Goal: Task Accomplishment & Management: Complete application form

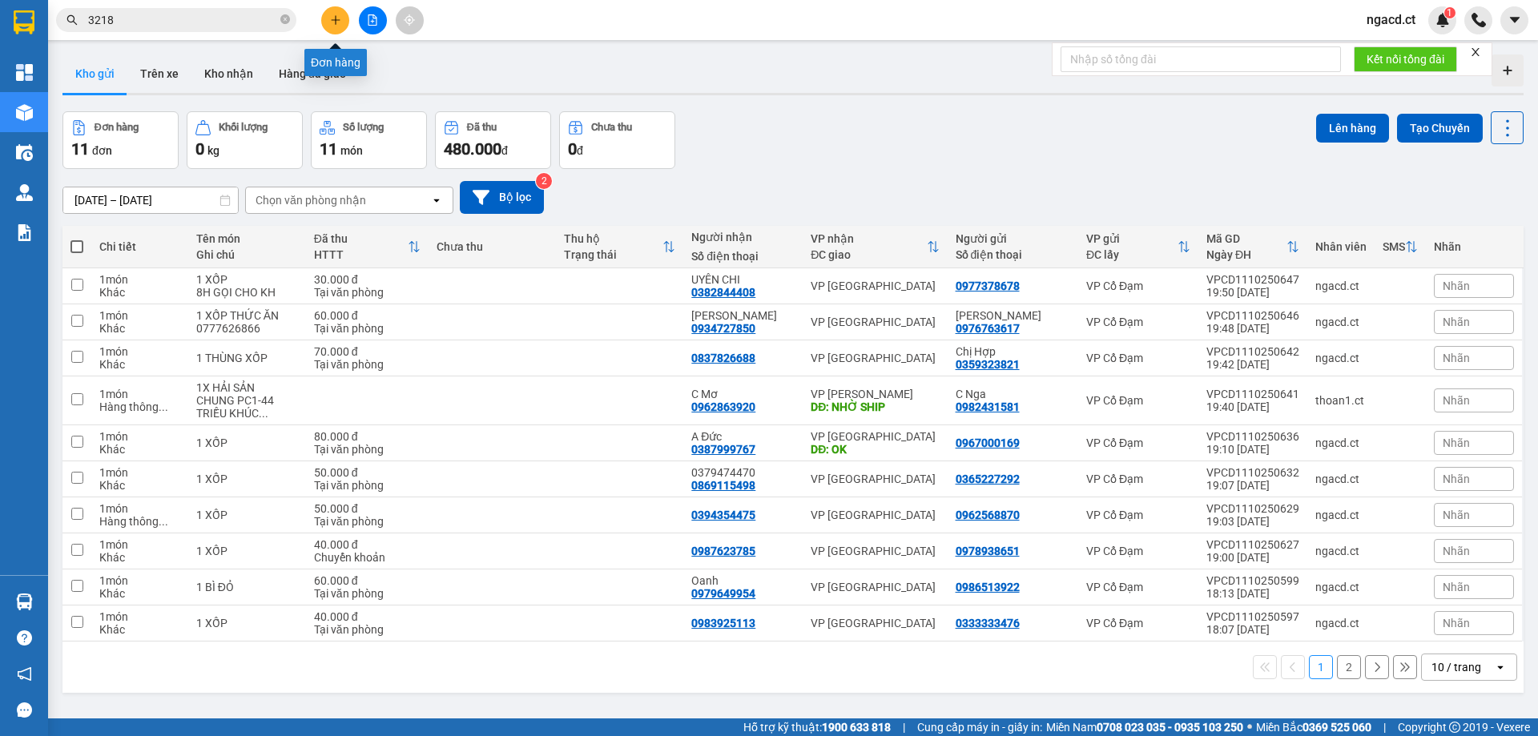
click at [334, 14] on button at bounding box center [335, 20] width 28 height 28
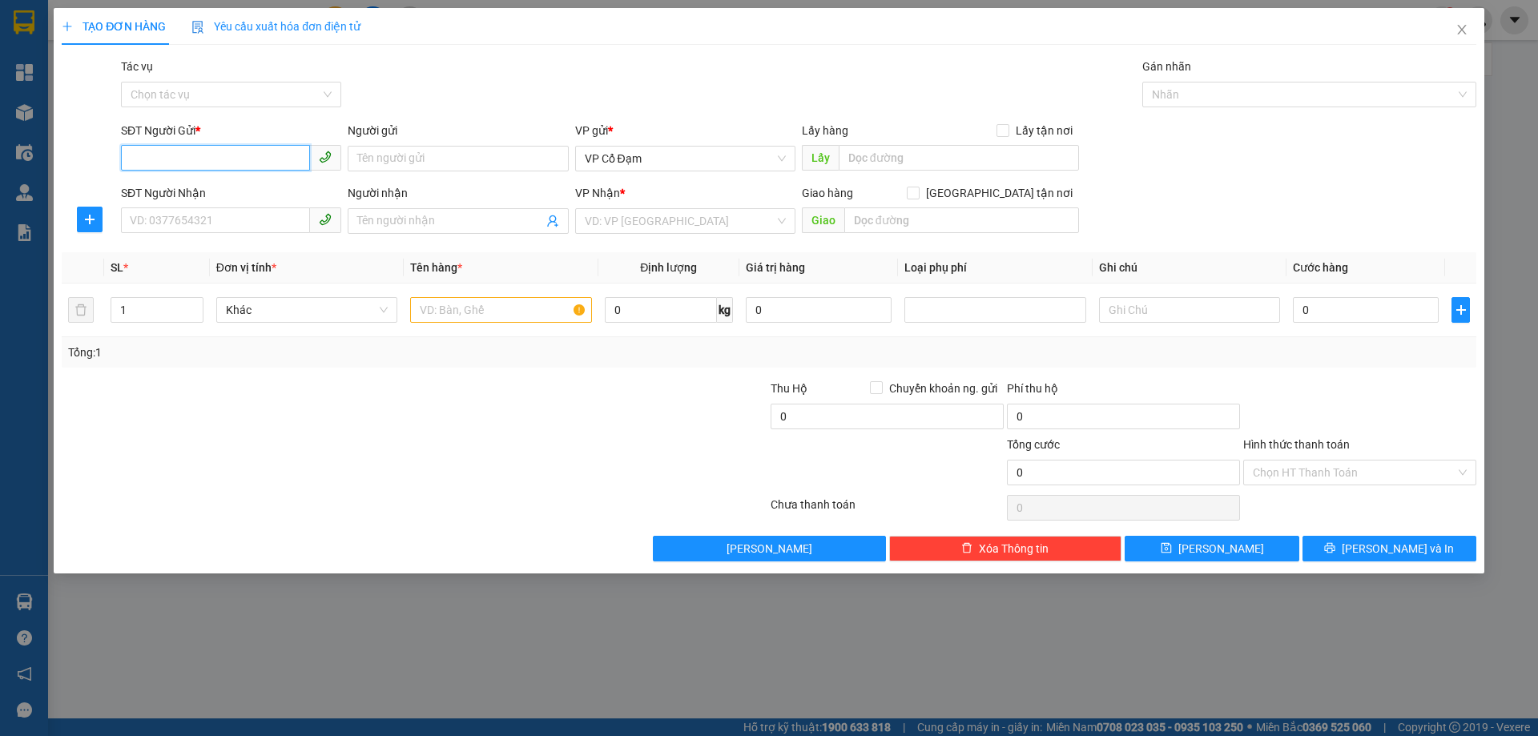
click at [267, 154] on input "SĐT Người Gửi *" at bounding box center [215, 158] width 189 height 26
click at [284, 190] on div "0399448568 - Bác Thắng Dam" at bounding box center [231, 191] width 201 height 18
type input "0399448568"
type input "Bác Thắng Dam"
type input "0399448568"
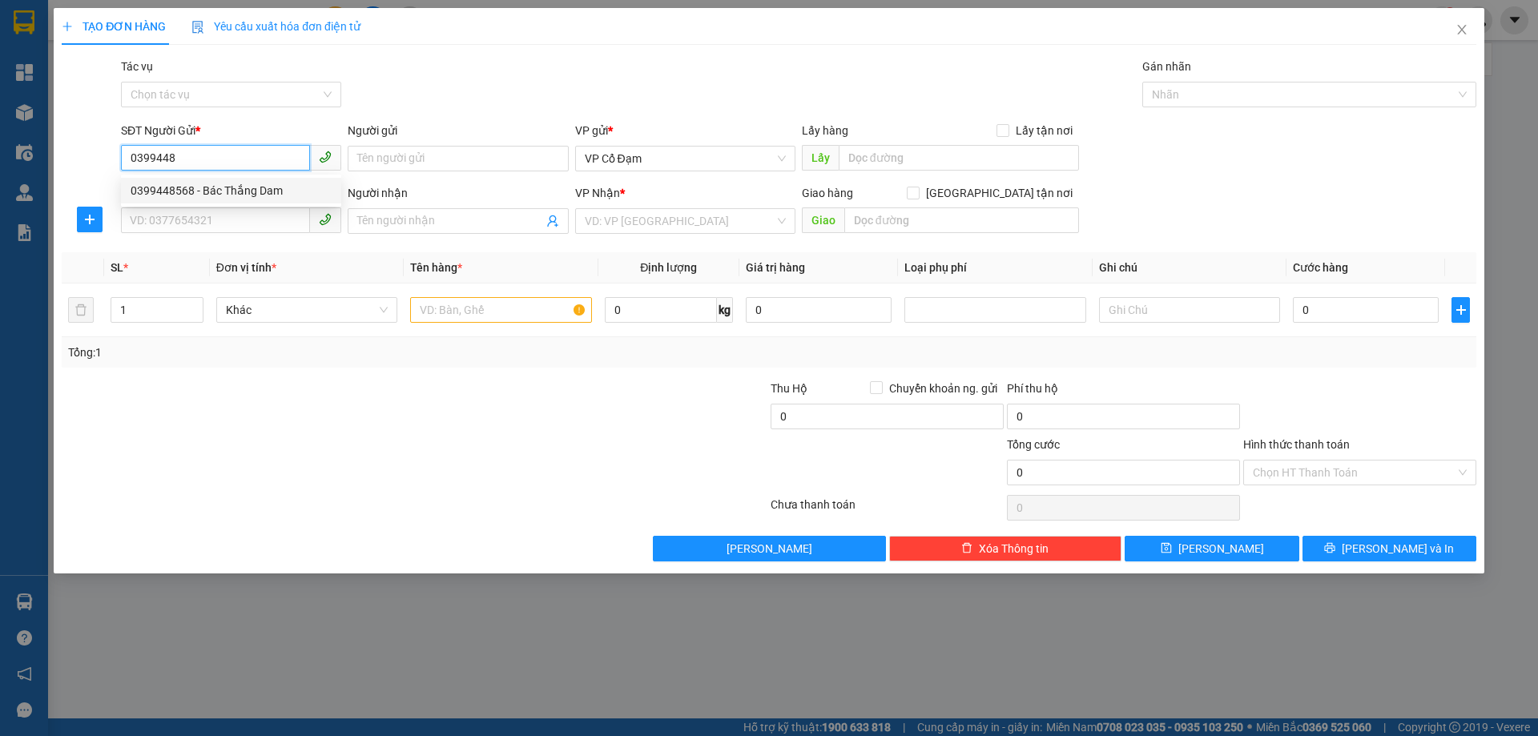
type input "Bác Thắng Dam"
type input "70.000"
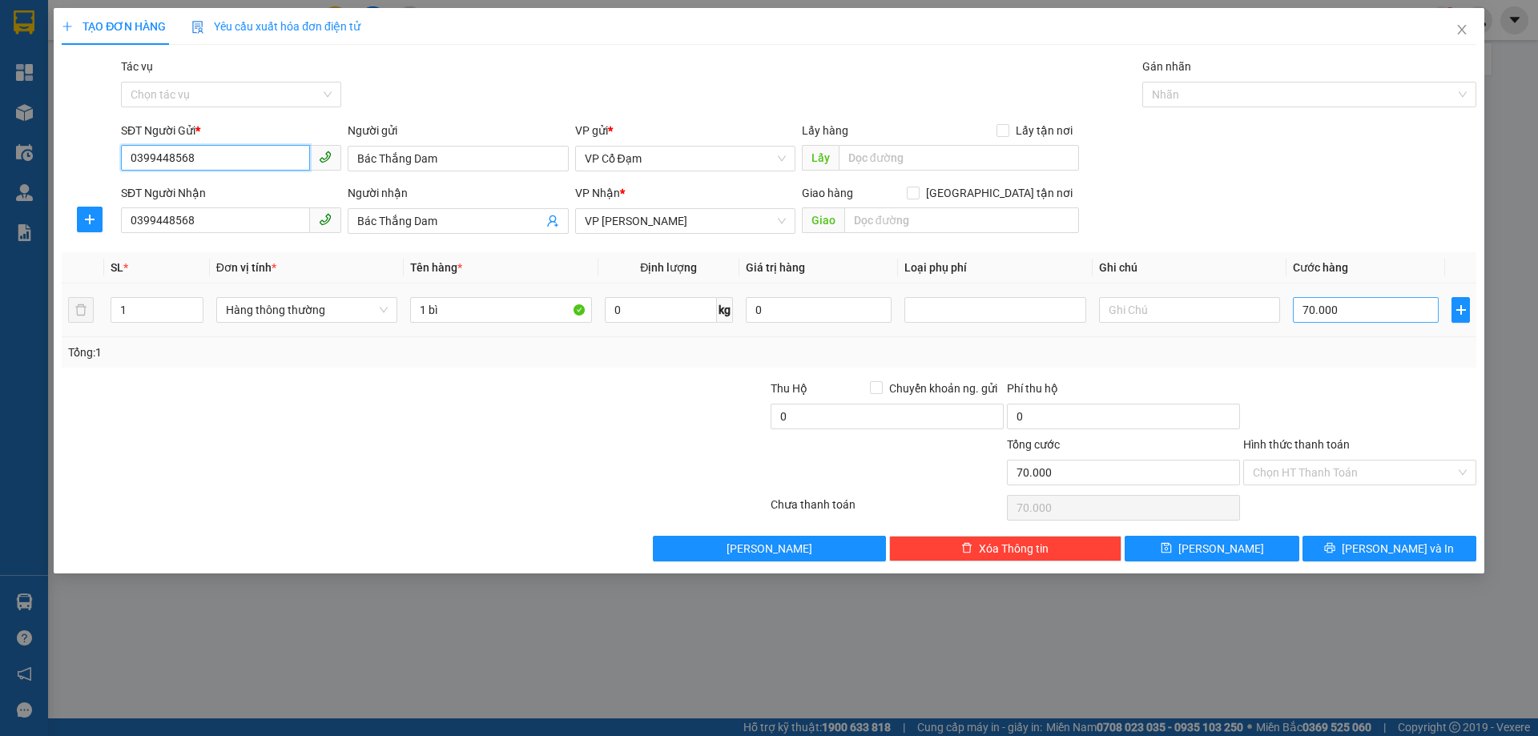
type input "0399448568"
click at [1388, 304] on input "70.000" at bounding box center [1366, 310] width 146 height 26
type input "1"
type input "10"
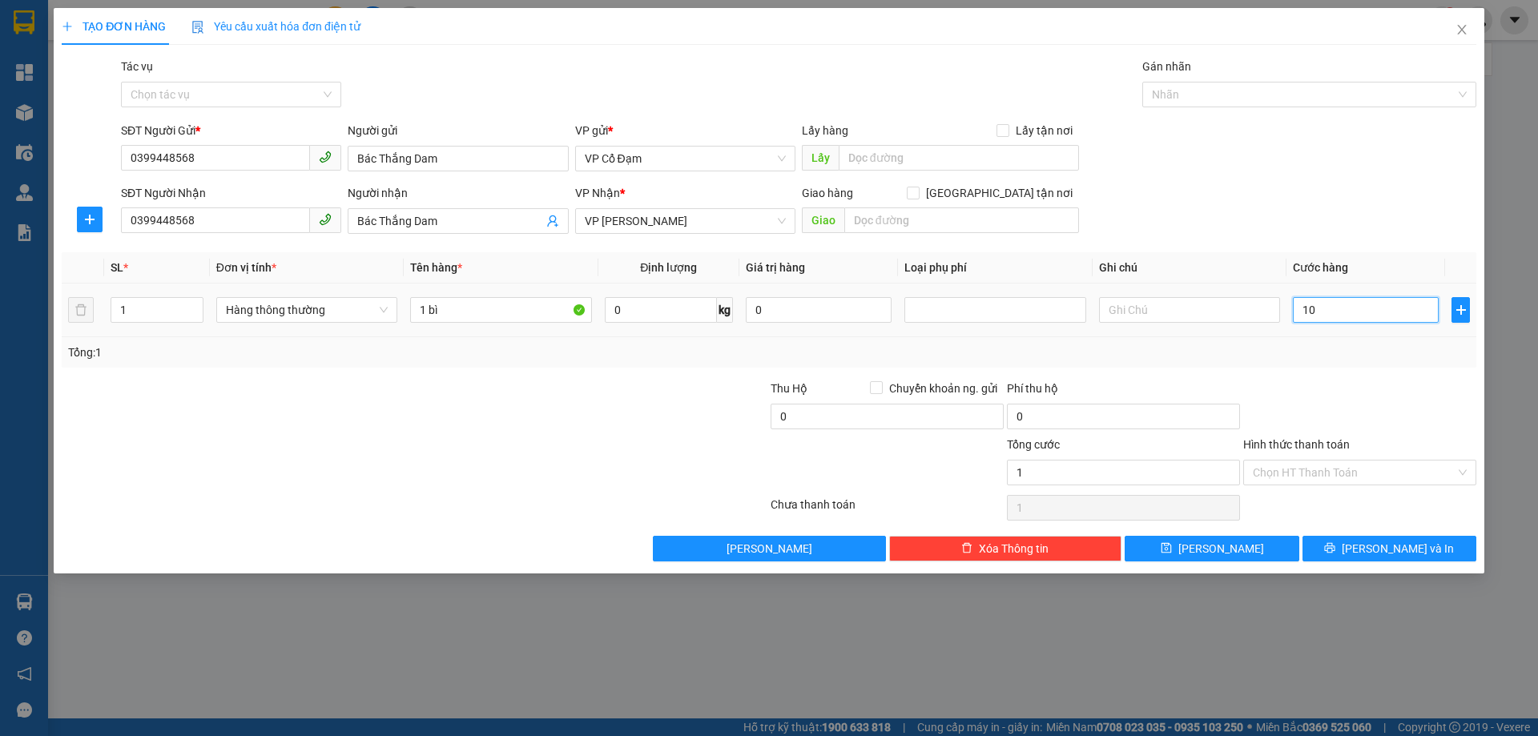
type input "10"
type input "100"
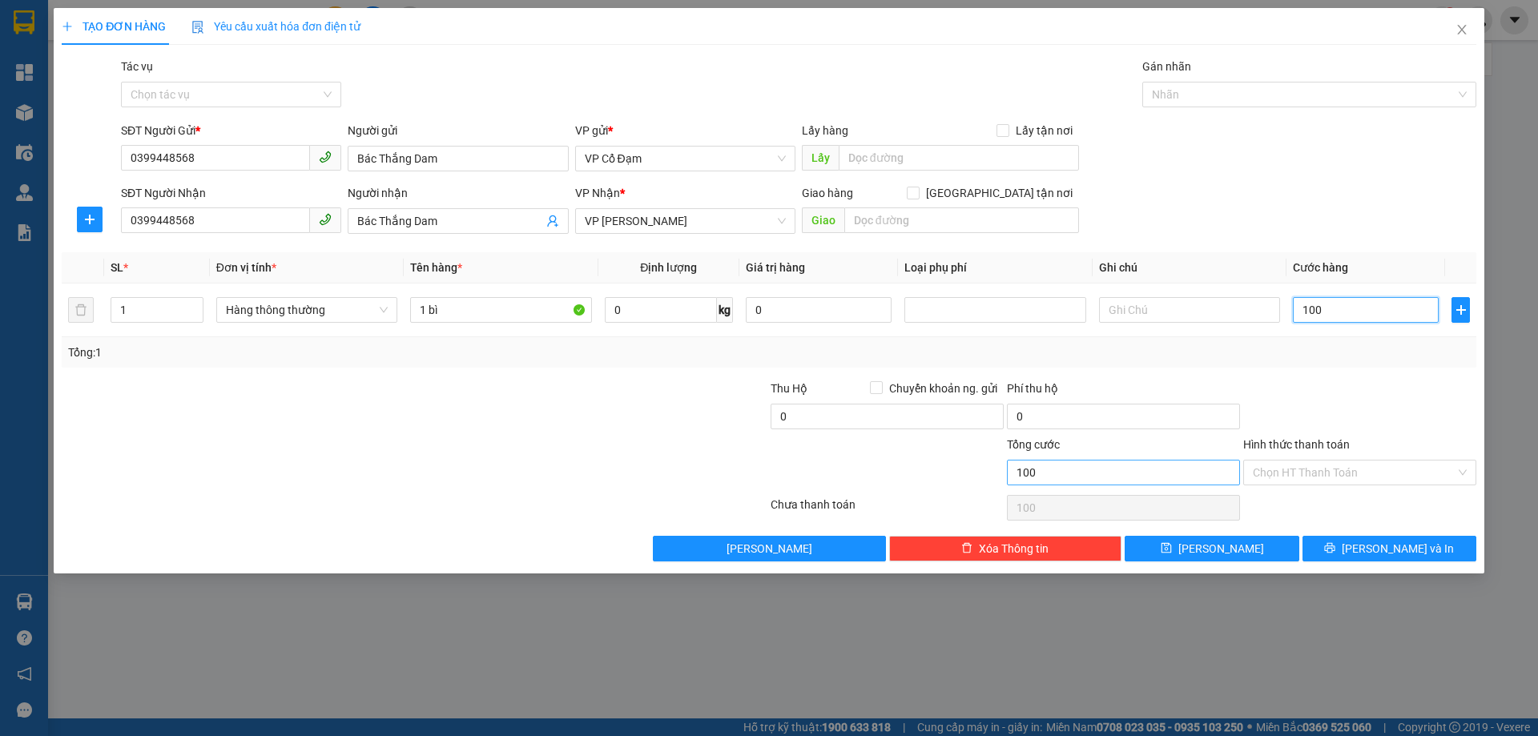
type input "100"
type input "100.000"
click at [1129, 471] on input "100.000" at bounding box center [1123, 473] width 233 height 26
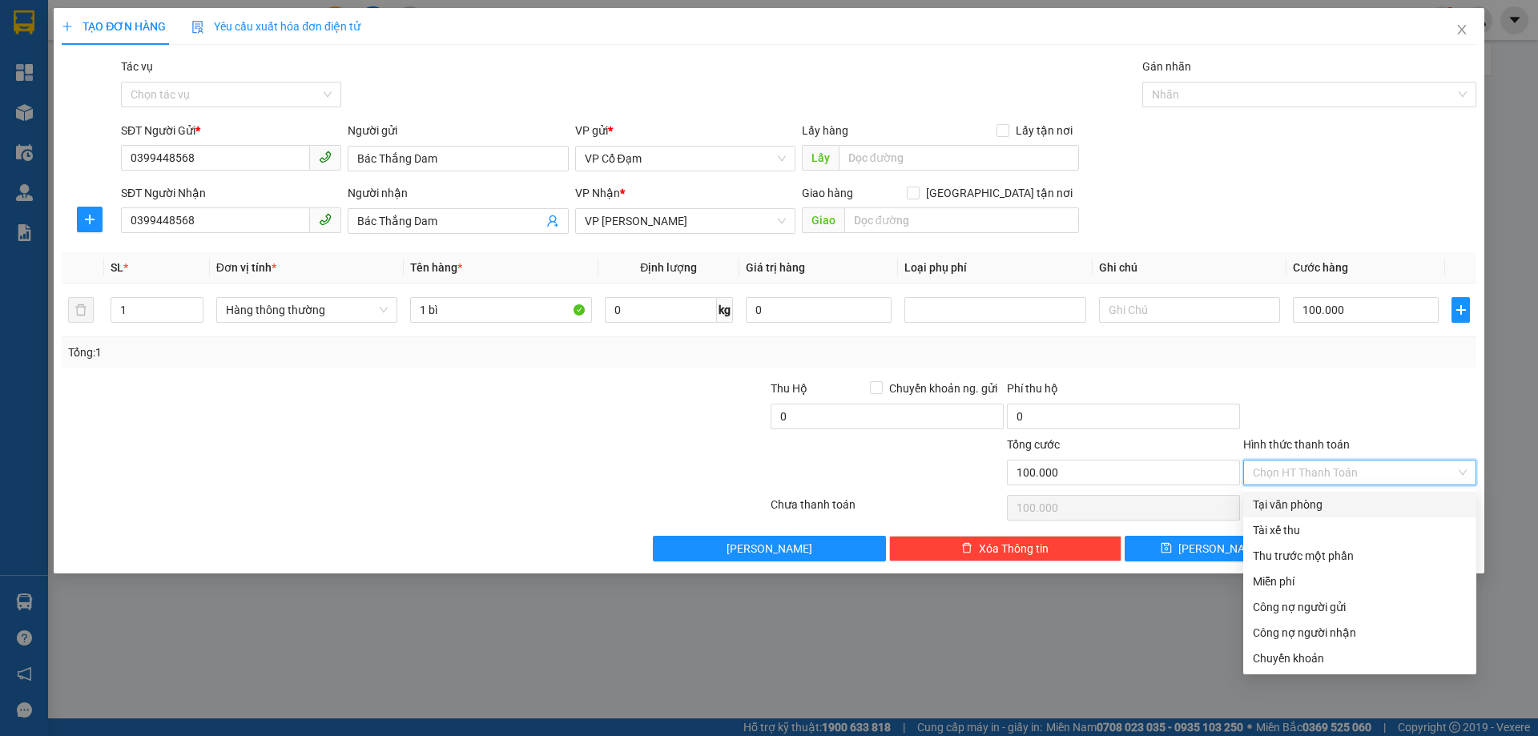
click at [1311, 476] on input "Hình thức thanh toán" at bounding box center [1354, 473] width 203 height 24
click at [1301, 506] on div "Tại văn phòng" at bounding box center [1360, 505] width 214 height 18
type input "0"
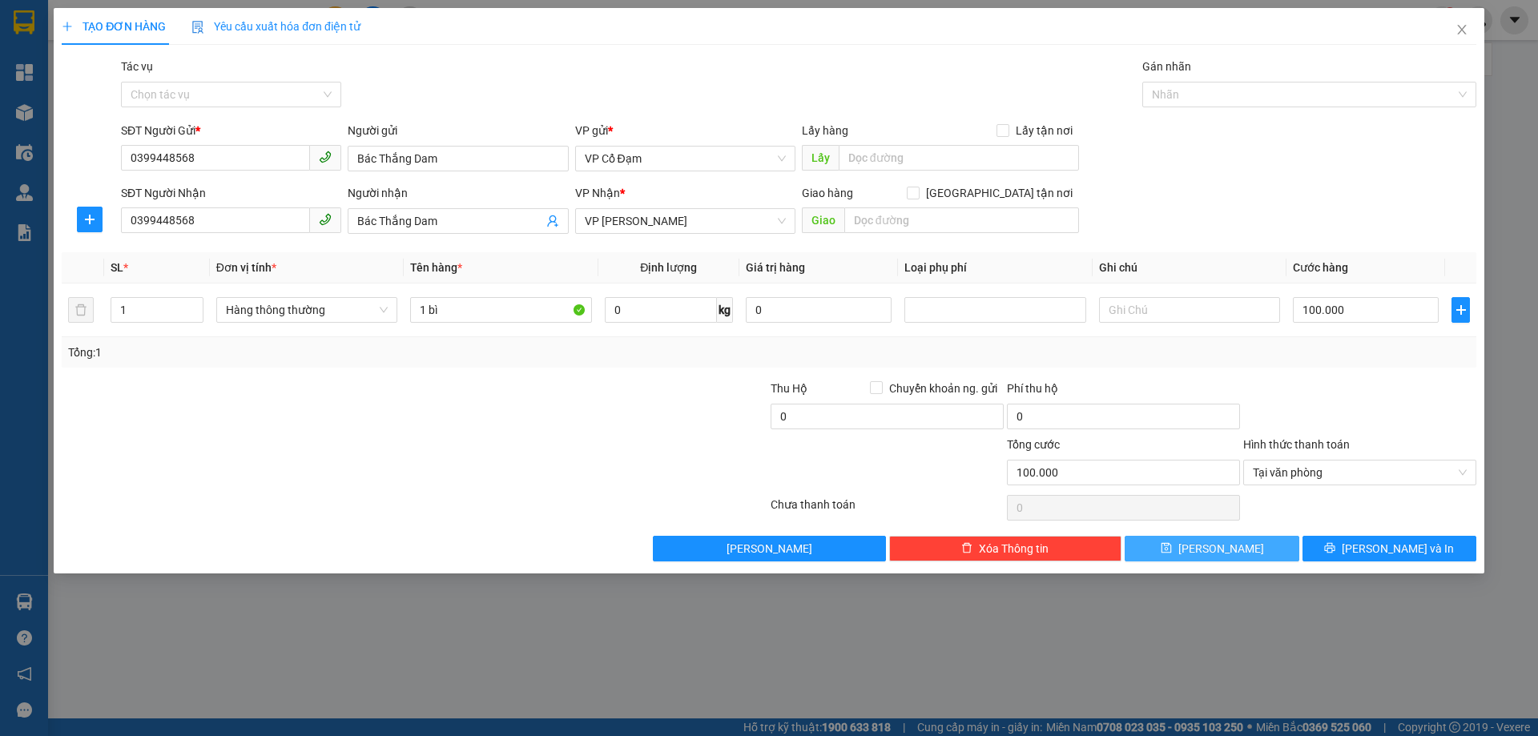
click at [1210, 548] on button "[PERSON_NAME]" at bounding box center [1212, 549] width 174 height 26
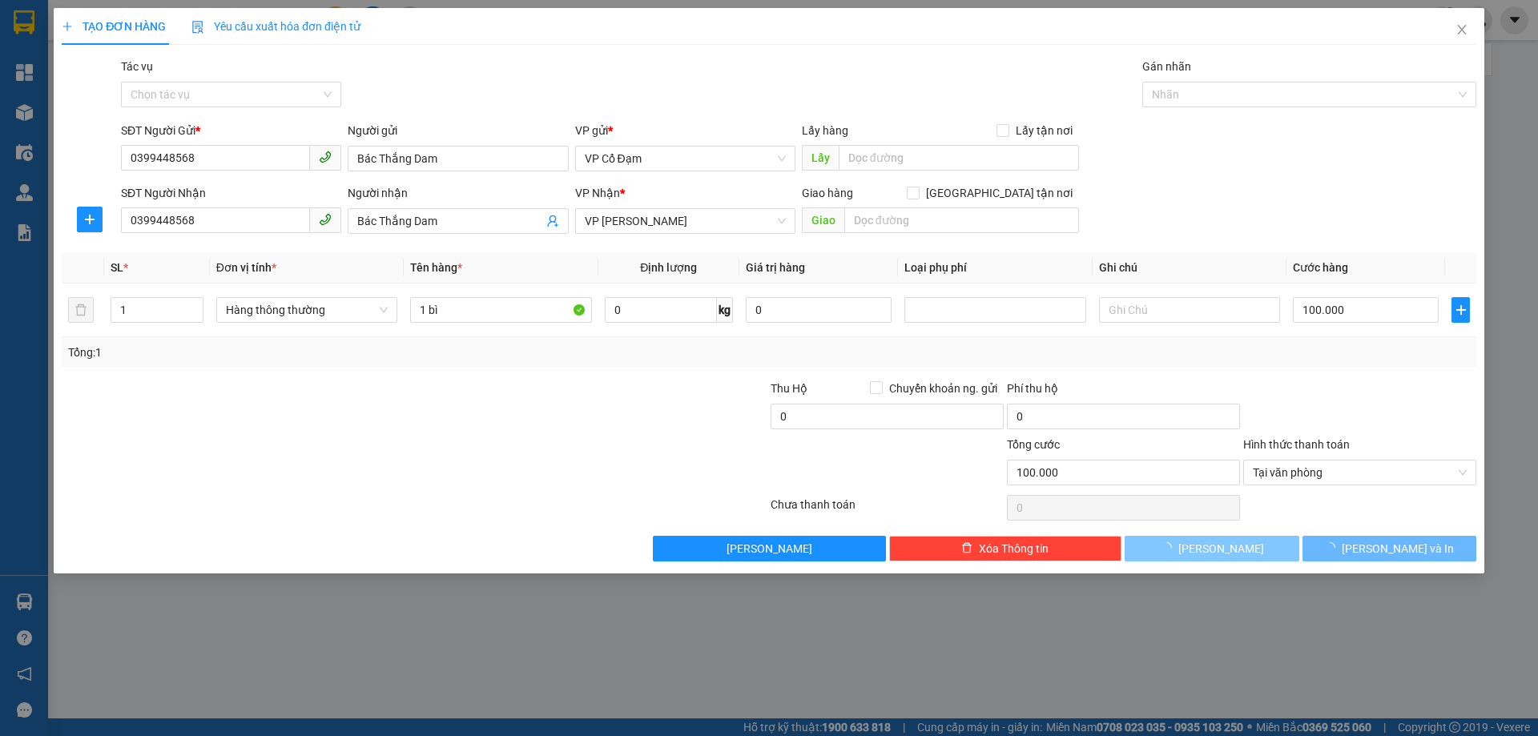
type input "0"
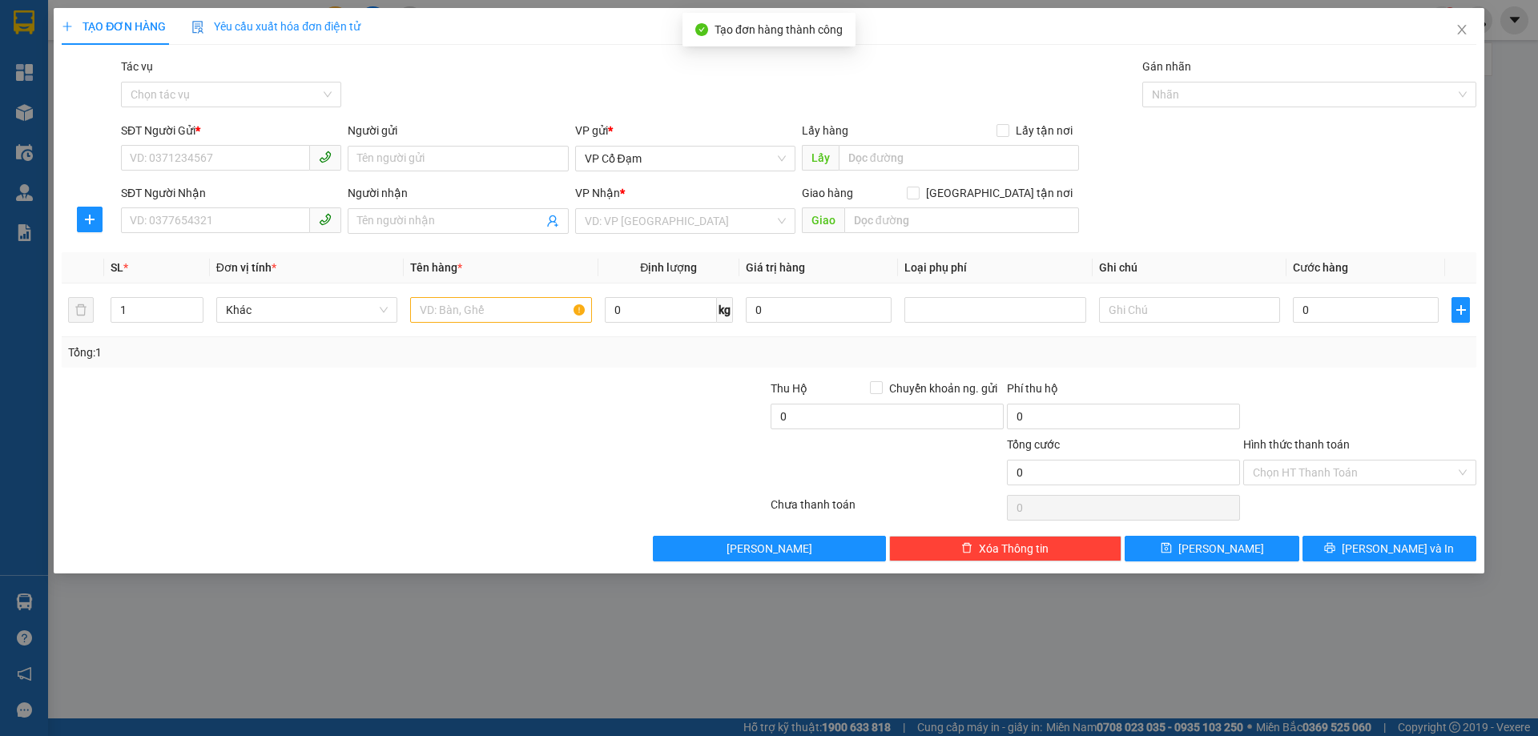
click at [629, 606] on div "TẠO ĐƠN HÀNG Yêu cầu xuất hóa đơn điện tử Transit Pickup Surcharge Ids Transit …" at bounding box center [769, 368] width 1538 height 736
click at [1456, 30] on icon "close" at bounding box center [1462, 29] width 13 height 13
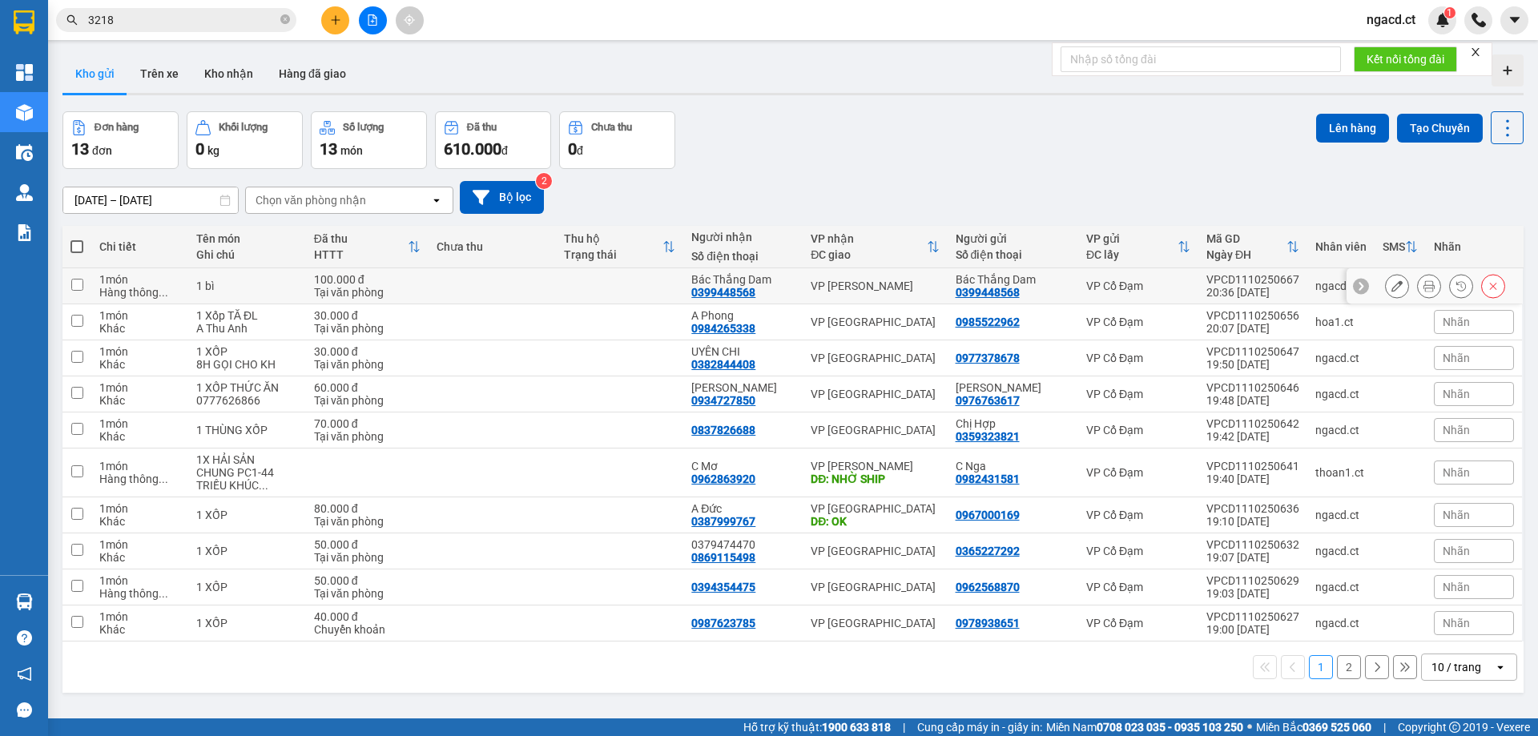
click at [240, 286] on div "1 bì" at bounding box center [247, 286] width 102 height 13
checkbox input "true"
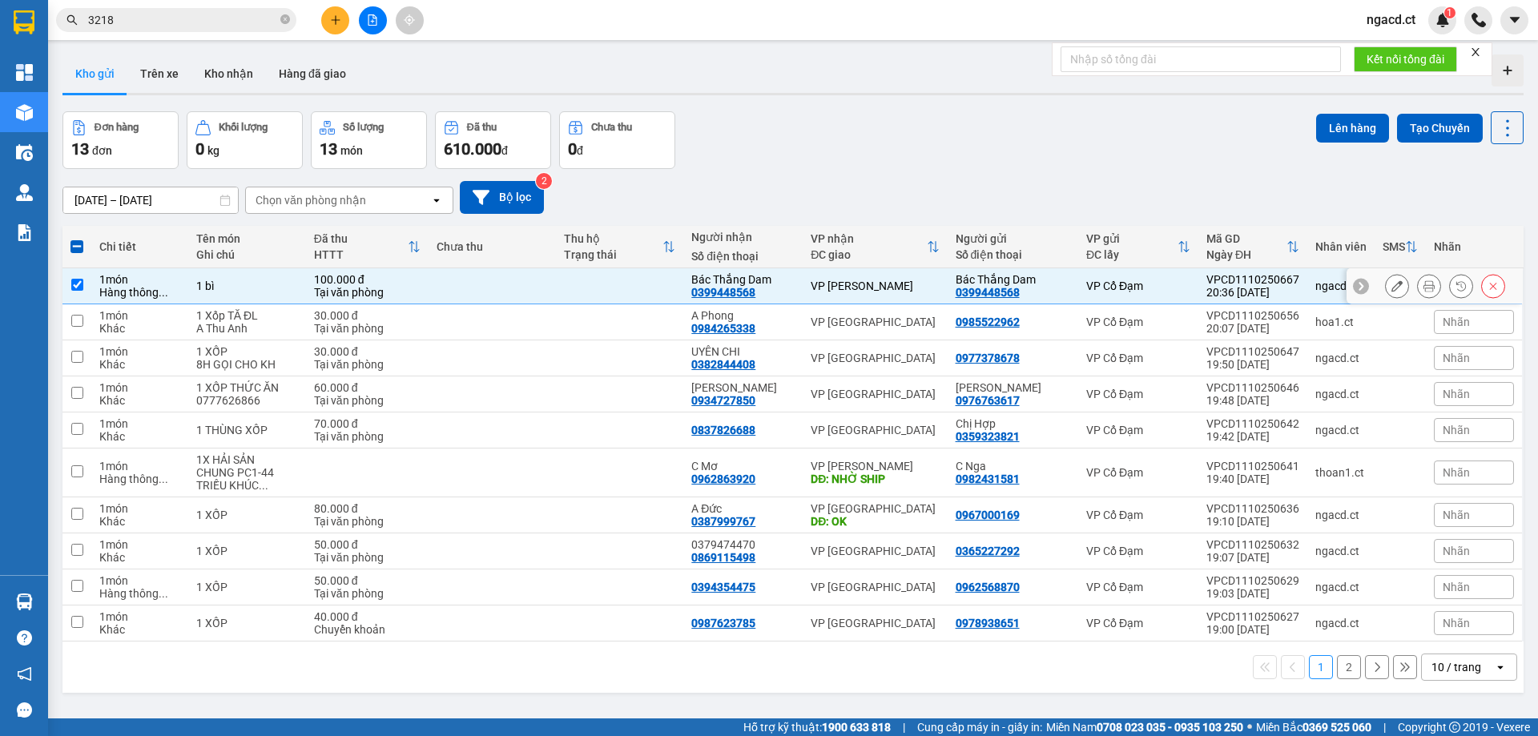
click at [1386, 289] on button at bounding box center [1397, 286] width 22 height 28
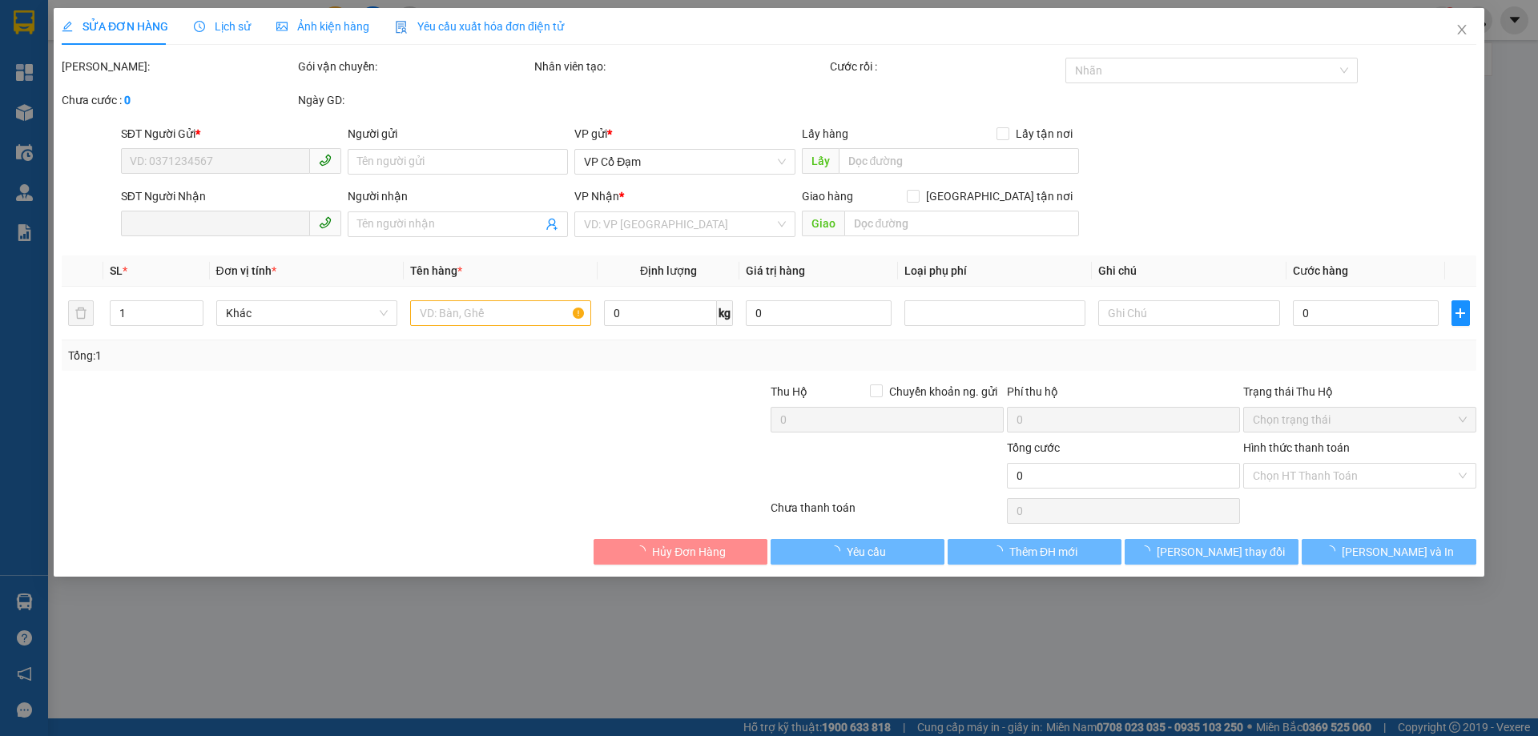
type input "0399448568"
type input "Bác Thắng Dam"
type input "0399448568"
type input "Bác Thắng Dam"
type input "100.000"
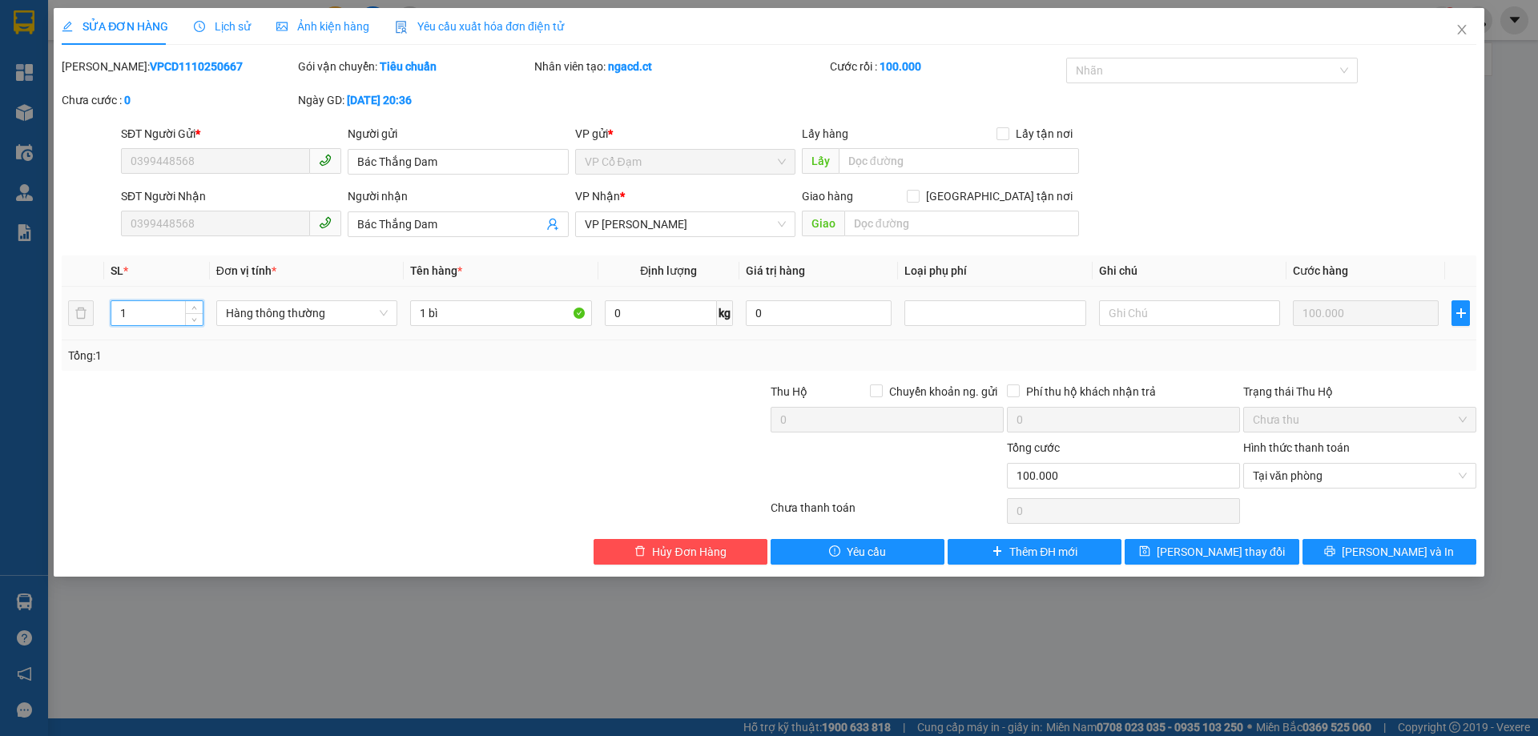
click at [153, 304] on input "1" at bounding box center [156, 313] width 91 height 24
type input "2"
click at [1207, 550] on span "[PERSON_NAME] thay đổi" at bounding box center [1221, 552] width 128 height 18
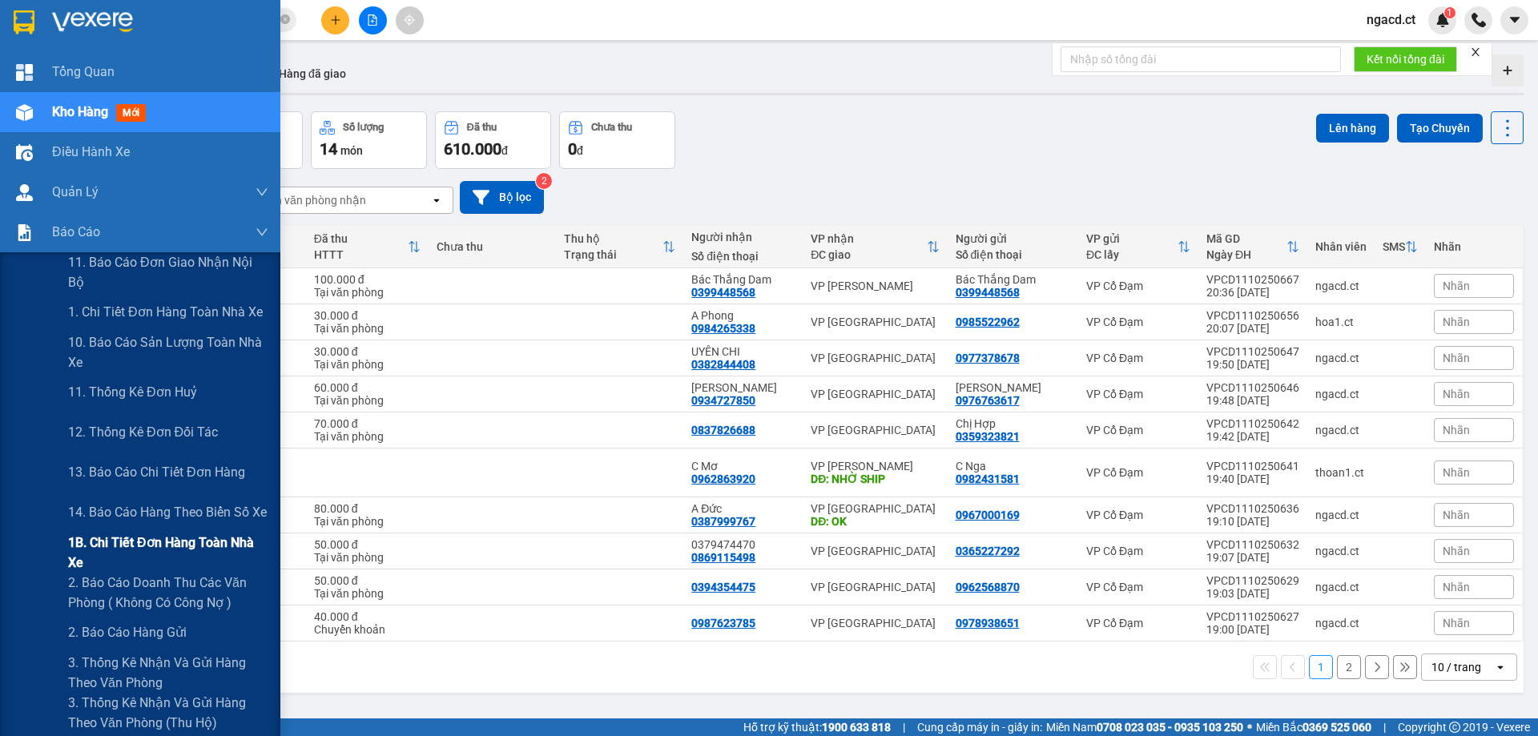
click at [111, 549] on span "1B. Chi tiết đơn hàng toàn nhà xe" at bounding box center [168, 553] width 200 height 40
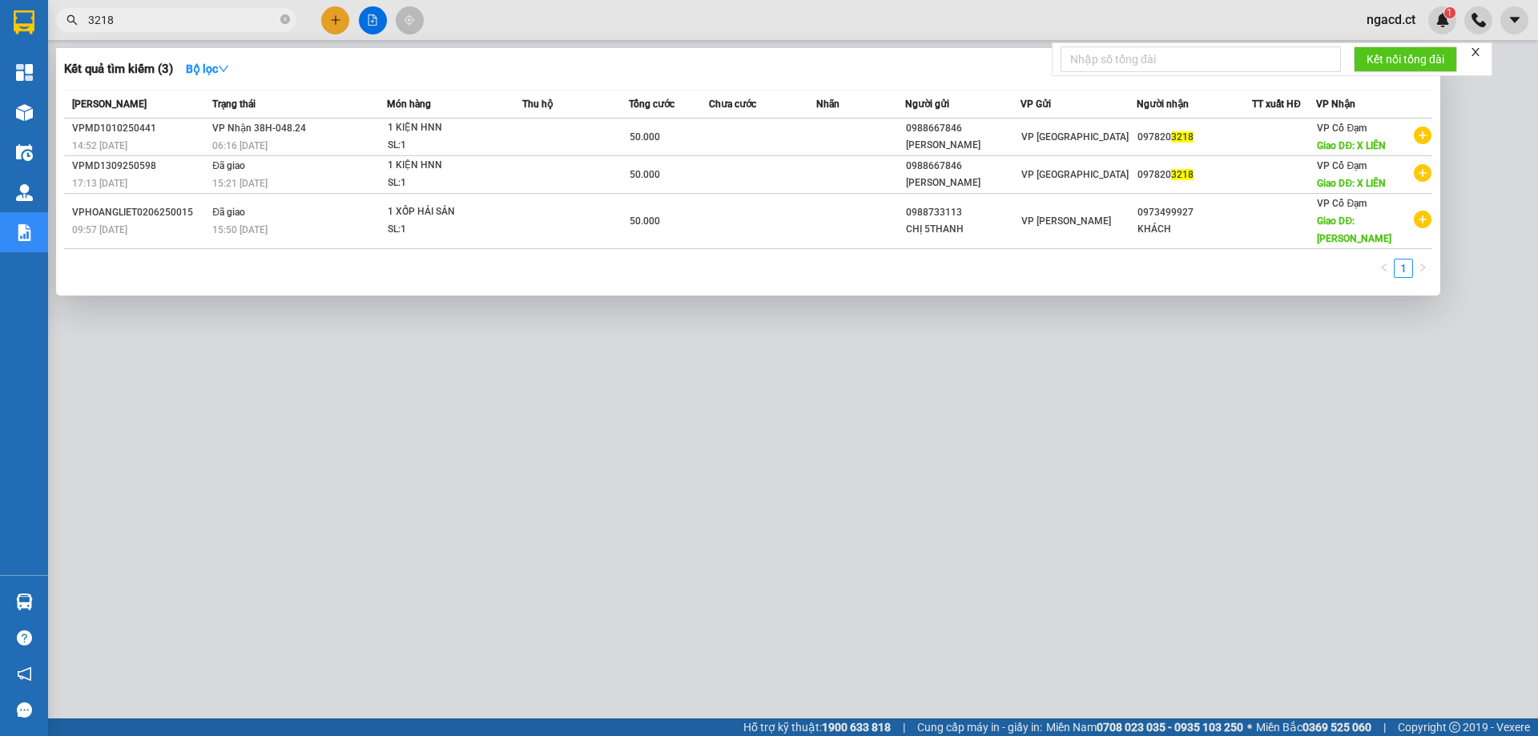
click at [125, 24] on input "3218" at bounding box center [182, 20] width 189 height 18
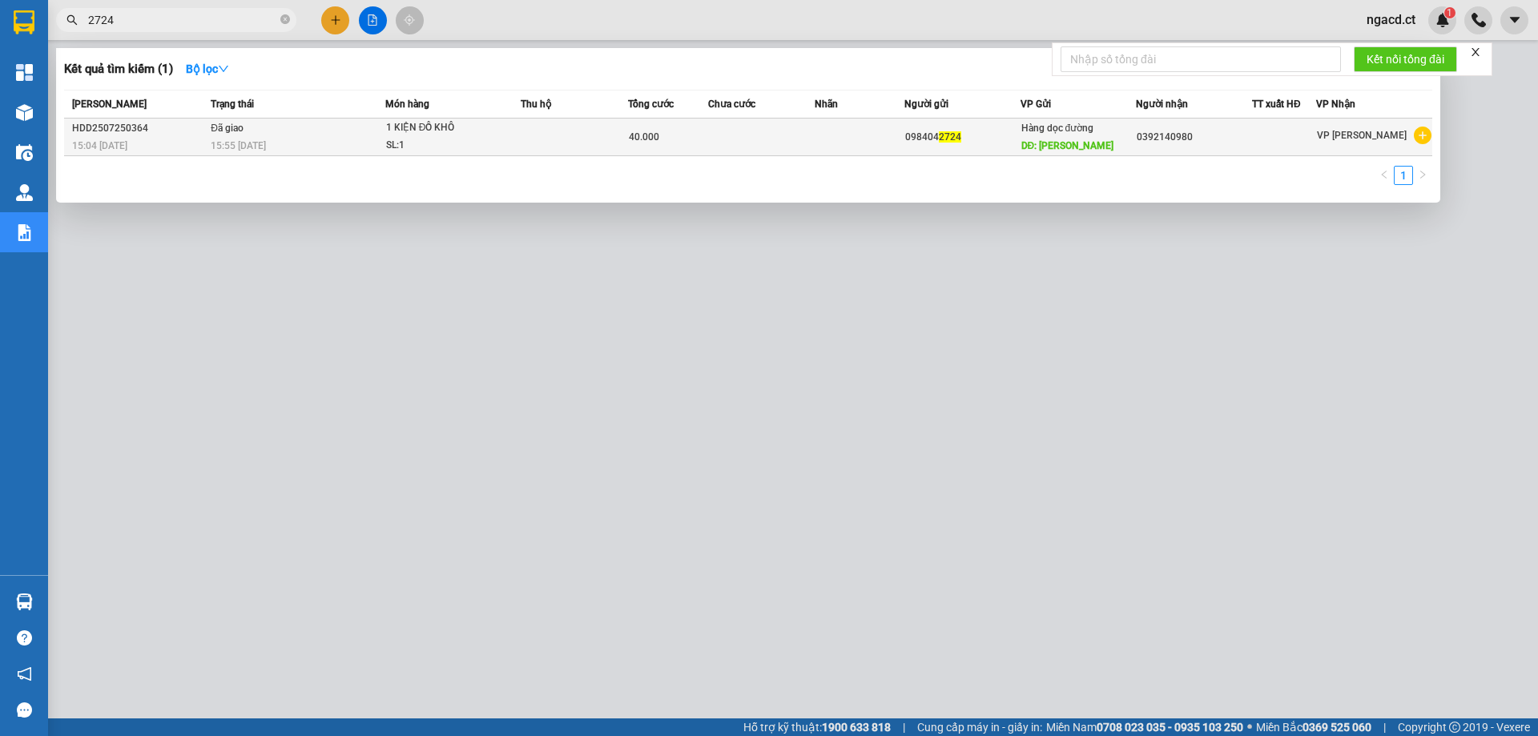
type input "2724"
click at [537, 131] on td at bounding box center [574, 138] width 107 height 38
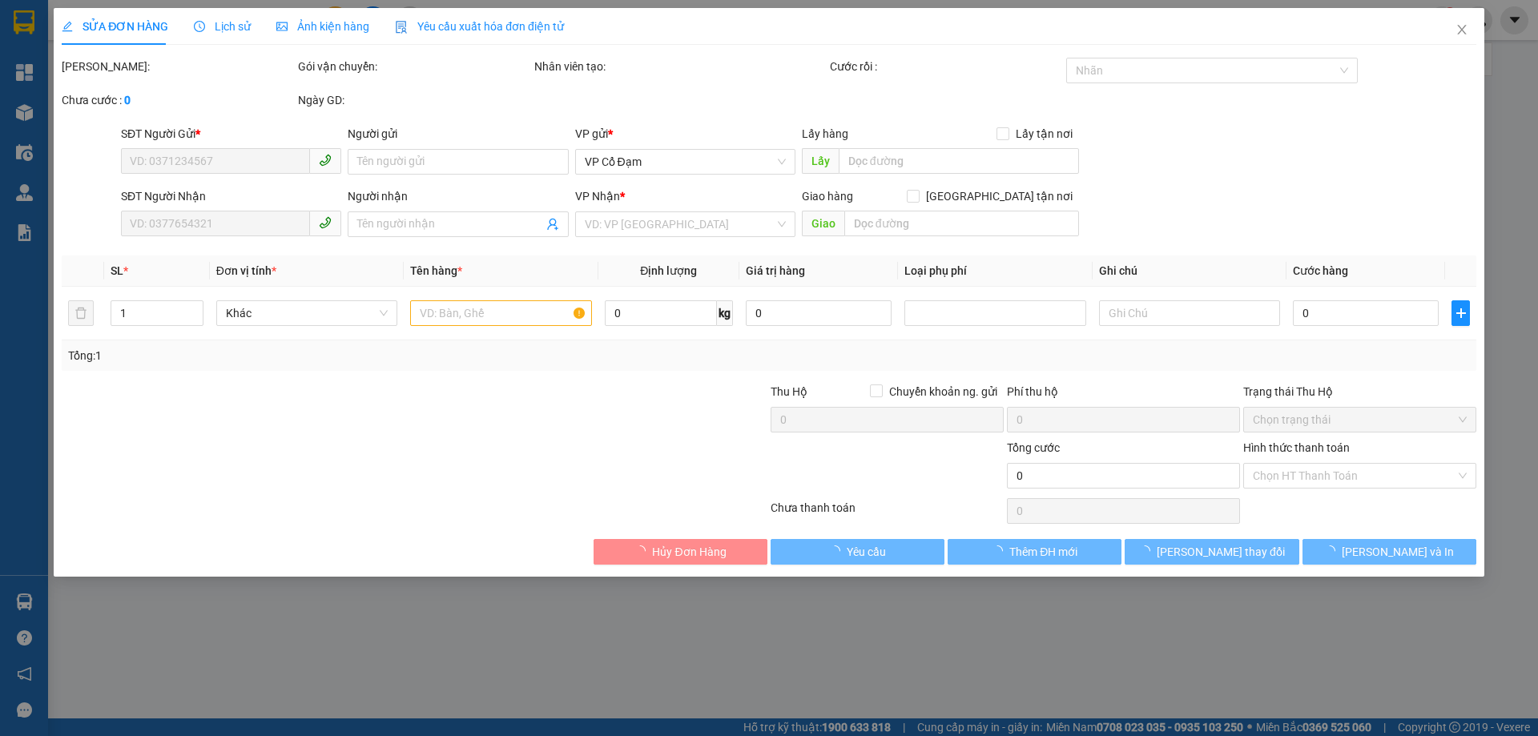
type input "0984042724"
type input "[PERSON_NAME]"
type input "0392140980"
type input "40.000"
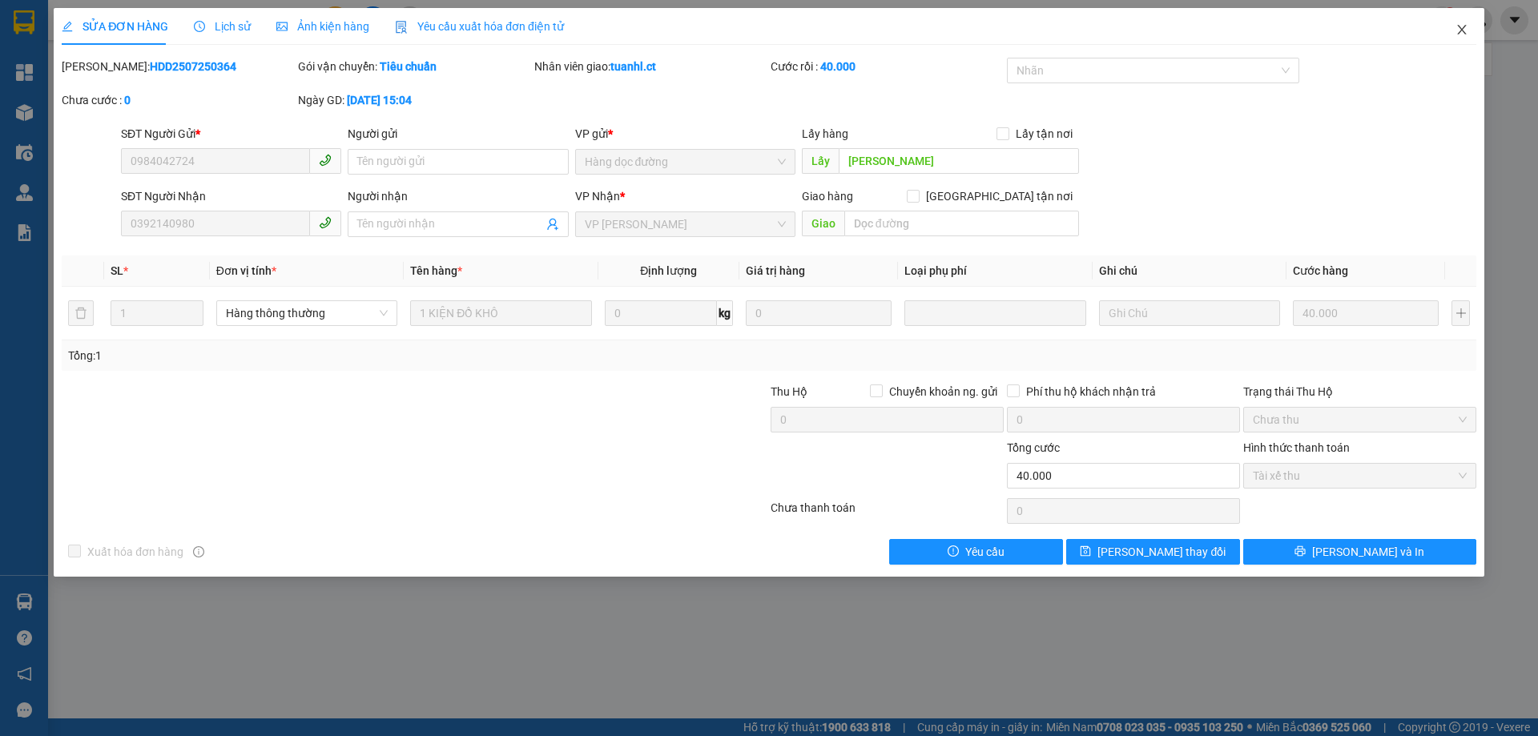
click at [1466, 32] on icon "close" at bounding box center [1462, 29] width 13 height 13
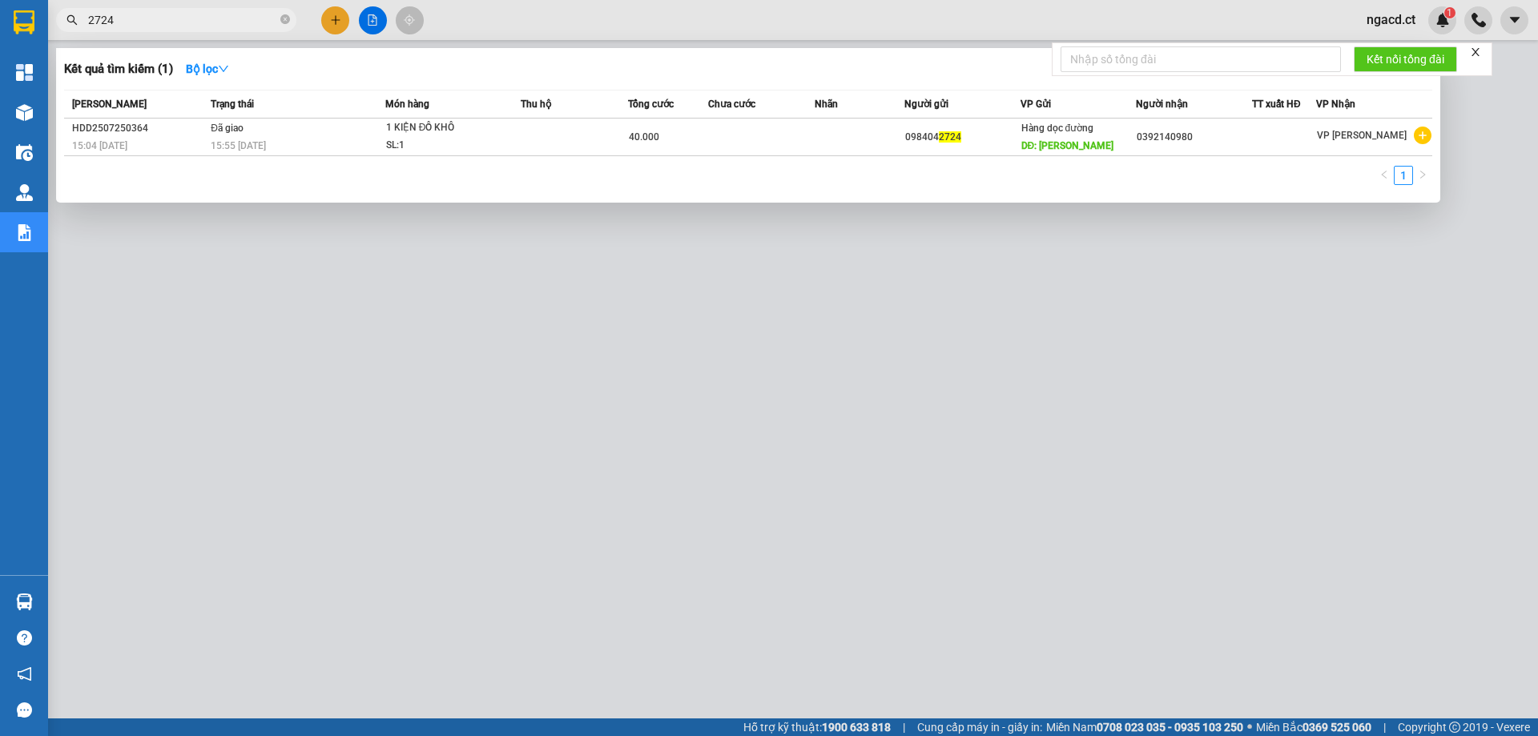
click at [175, 17] on input "2724" at bounding box center [182, 20] width 189 height 18
click at [208, 264] on div at bounding box center [769, 368] width 1538 height 736
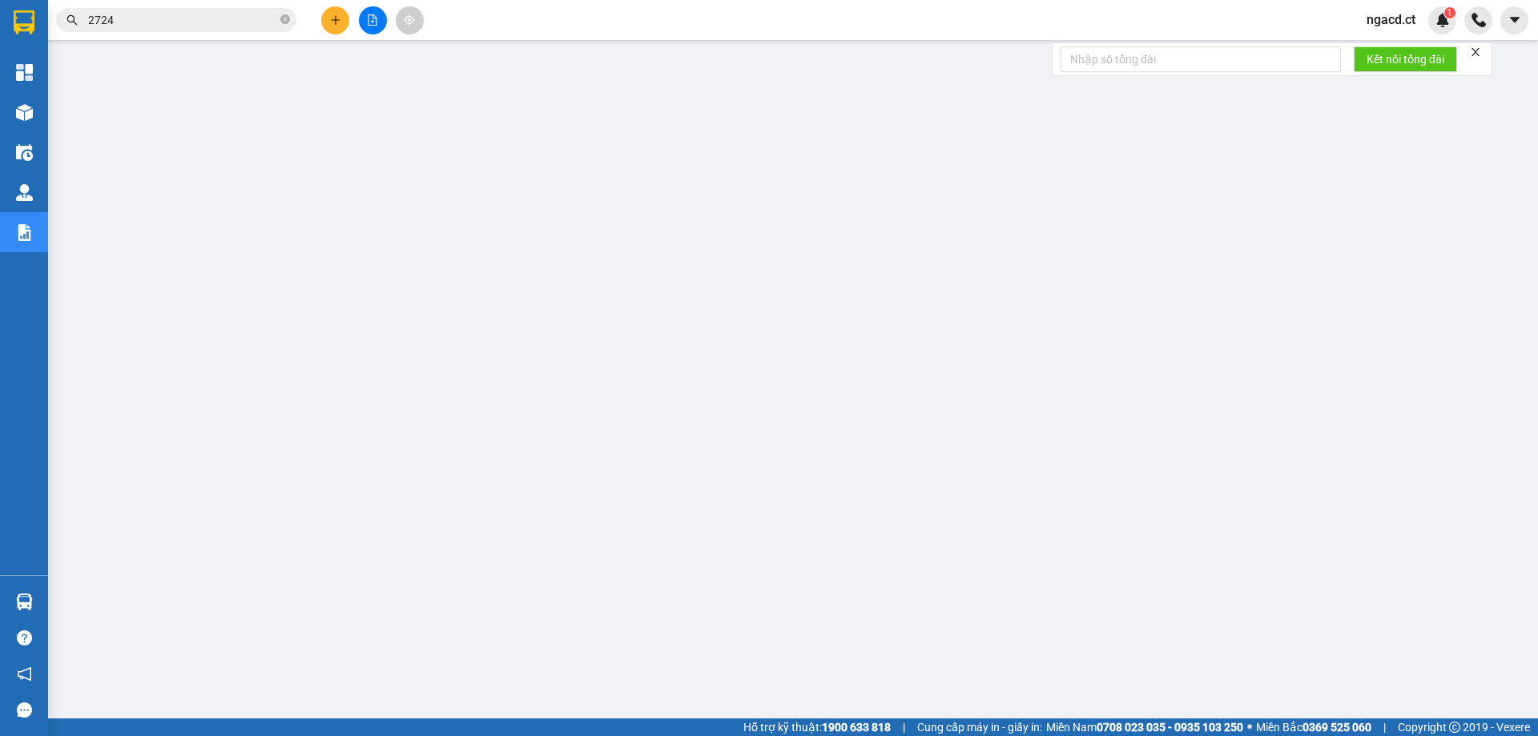
click at [140, 21] on input "2724" at bounding box center [182, 20] width 189 height 18
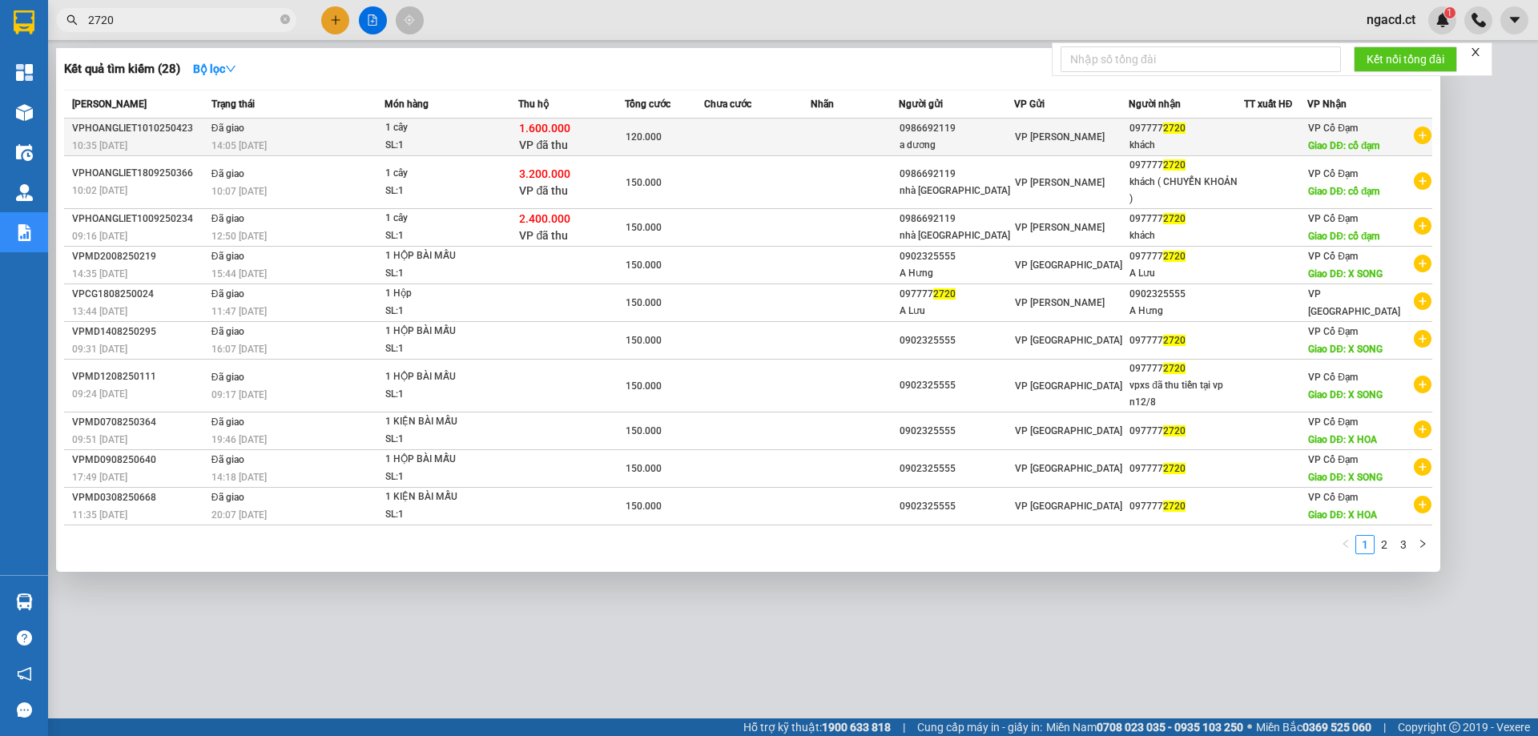
type input "2720"
click at [588, 128] on div "1.600.000 VP đã thu" at bounding box center [571, 137] width 104 height 34
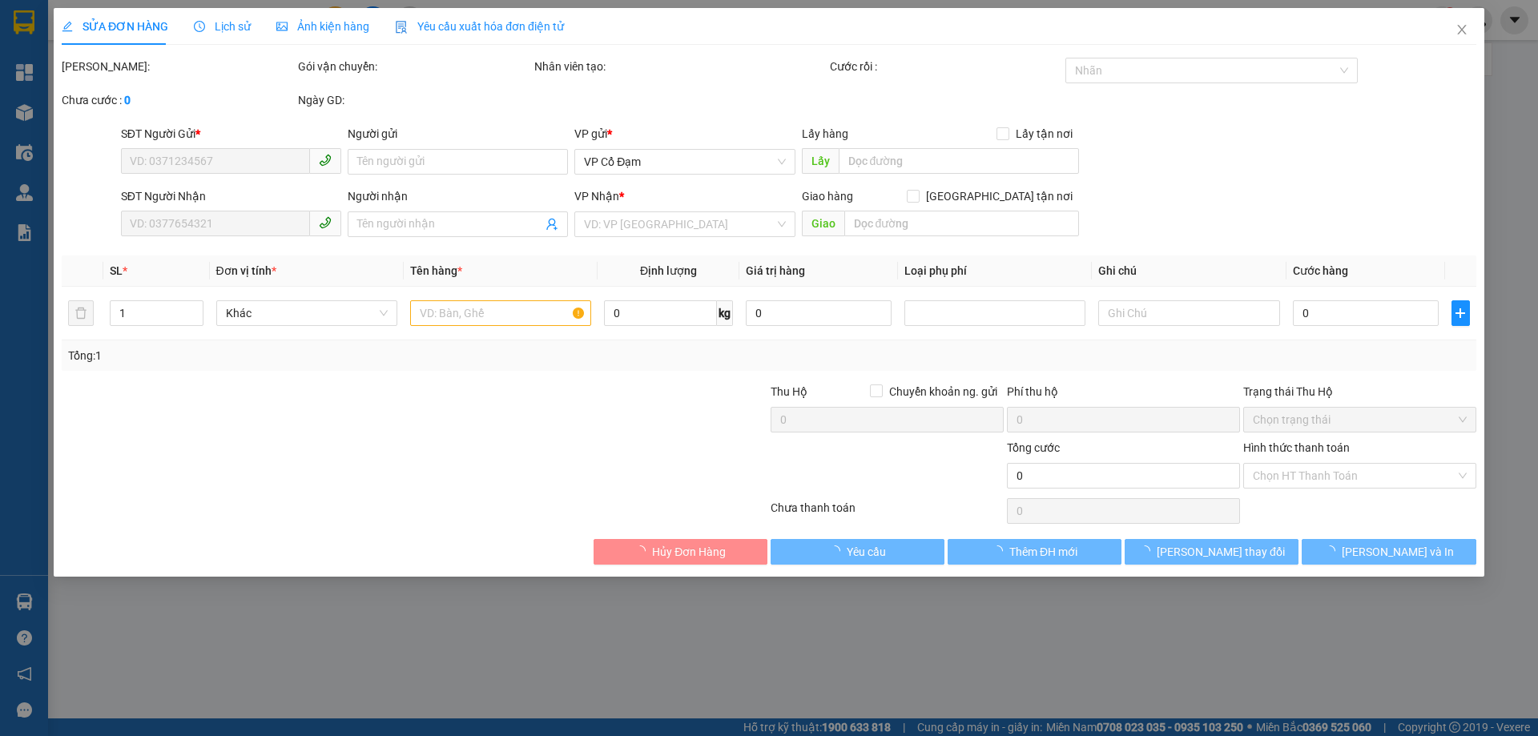
type input "0986692119"
type input "a dương"
type input "0977772720"
type input "khách"
type input "cổ đạm"
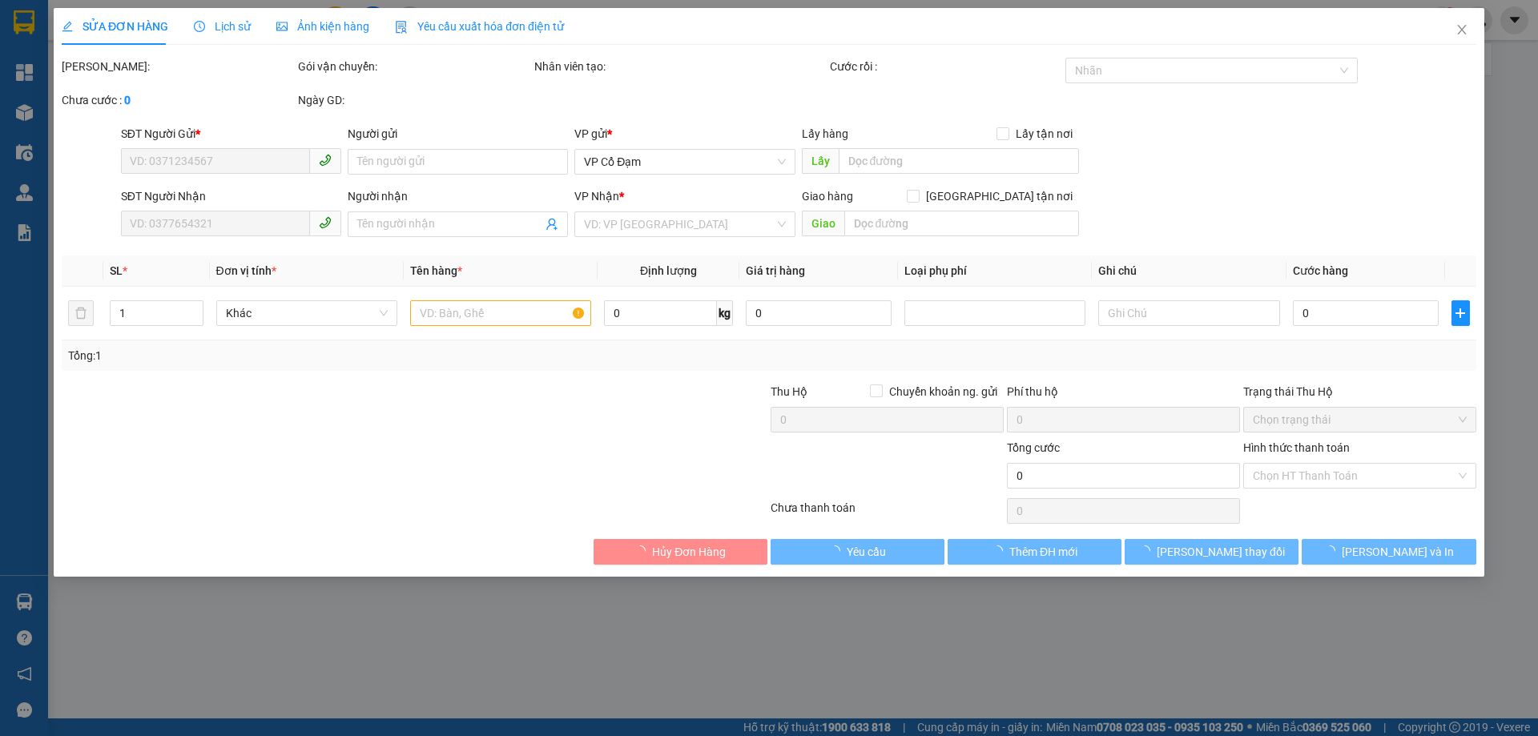
type input "1.600.000"
type input "120.000"
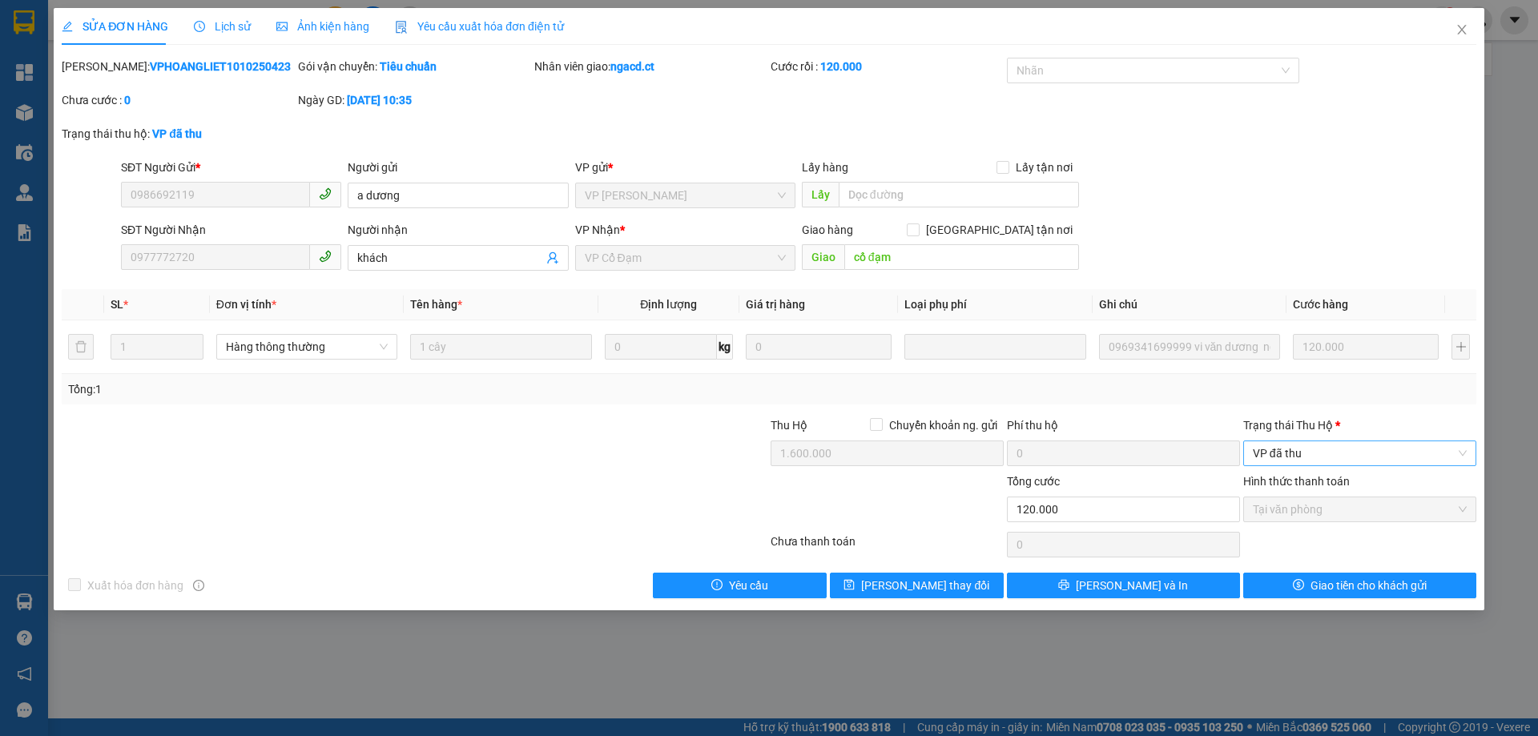
click at [1297, 456] on span "VP đã thu" at bounding box center [1360, 453] width 214 height 24
click at [1293, 396] on div "Tổng: 1" at bounding box center [769, 390] width 1402 height 18
click at [1251, 629] on div "SỬA ĐƠN HÀNG Lịch sử Ảnh kiện hàng Yêu cầu xuất hóa đơn điện tử Total Paid Fee …" at bounding box center [769, 368] width 1538 height 736
click at [1458, 33] on icon "close" at bounding box center [1462, 29] width 13 height 13
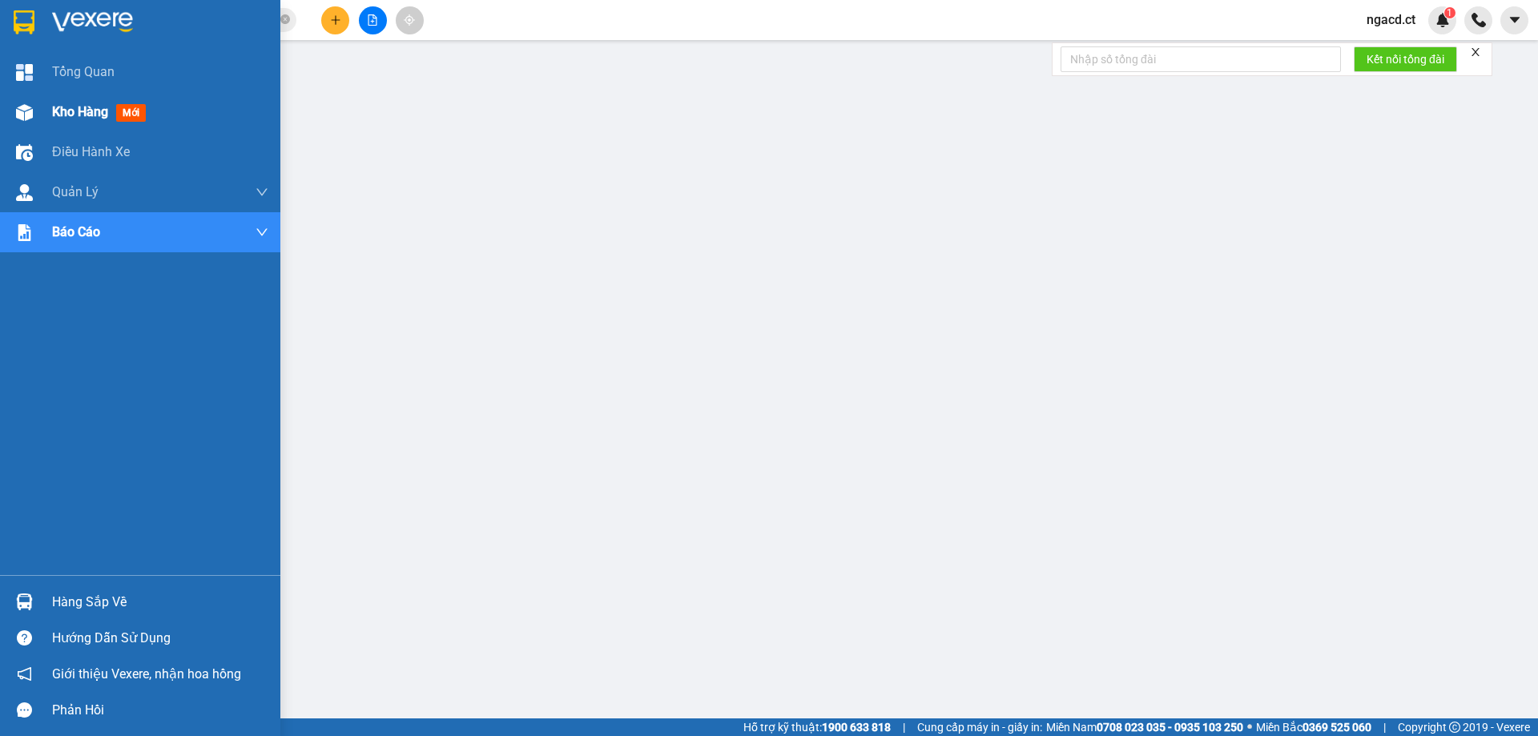
click at [68, 115] on span "Kho hàng" at bounding box center [80, 111] width 56 height 15
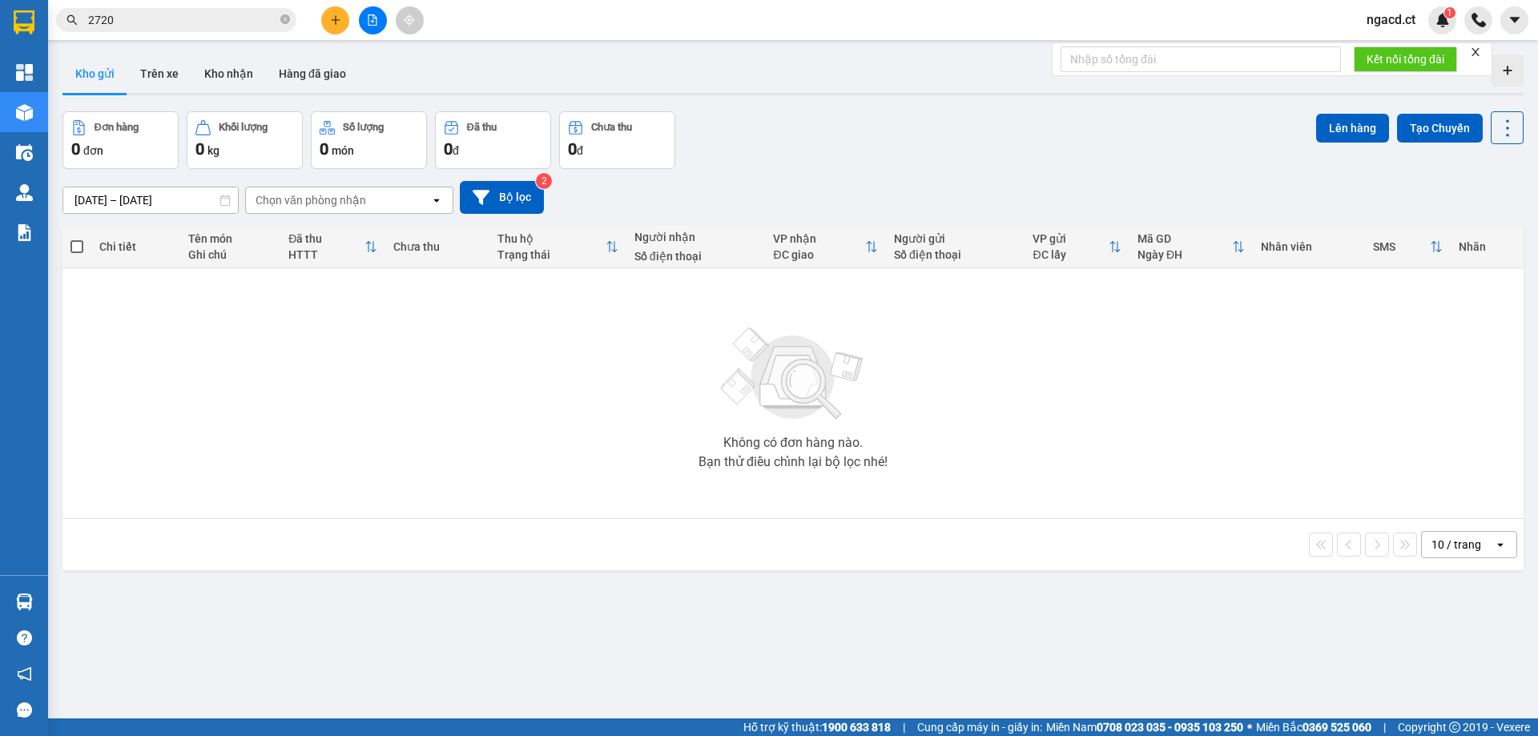
click at [776, 181] on div "[DATE] – [DATE] Press the down arrow key to interact with the calendar and sele…" at bounding box center [792, 197] width 1461 height 33
click at [327, 23] on button at bounding box center [335, 20] width 28 height 28
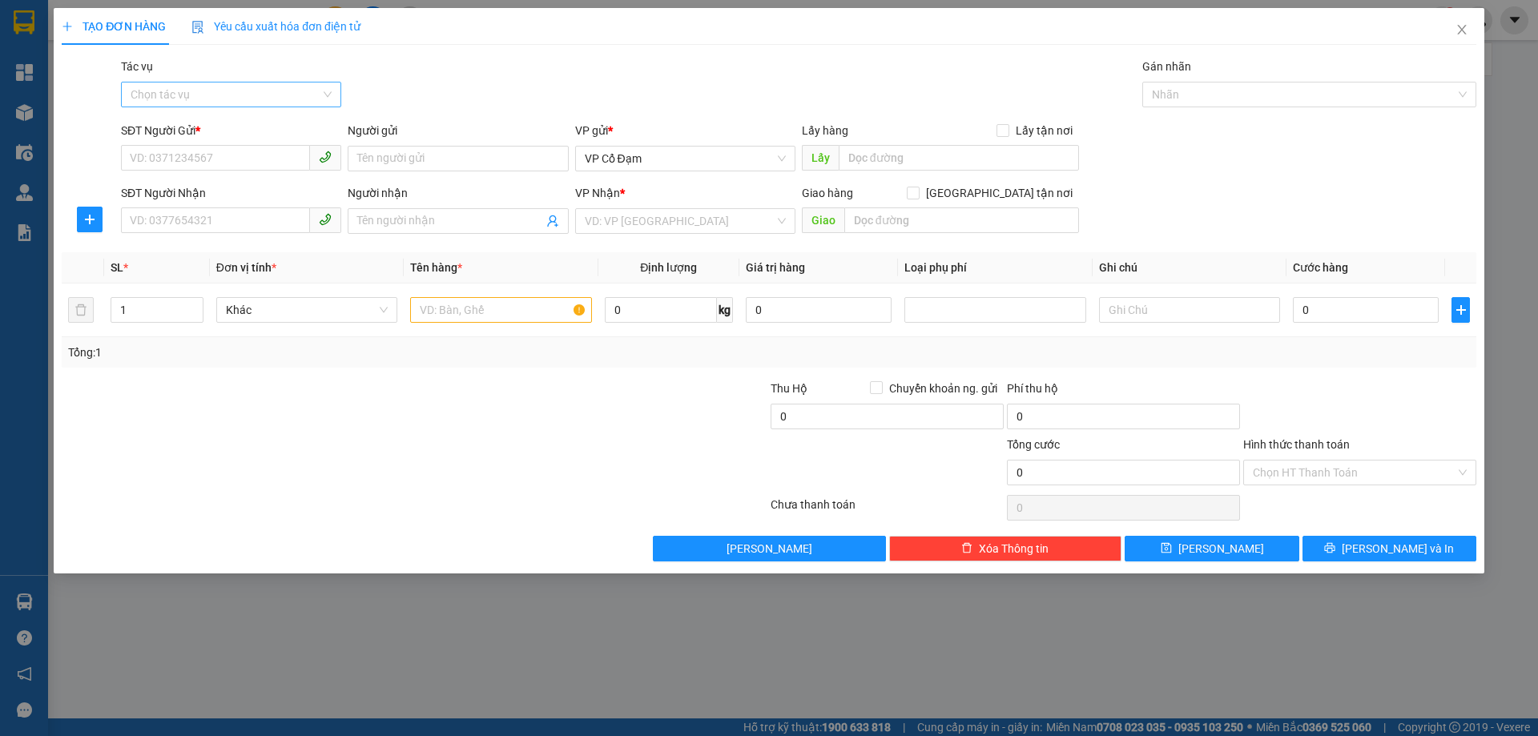
click at [270, 92] on input "Tác vụ" at bounding box center [226, 95] width 190 height 24
click at [268, 129] on div "Nhập hàng lên xe" at bounding box center [231, 127] width 201 height 18
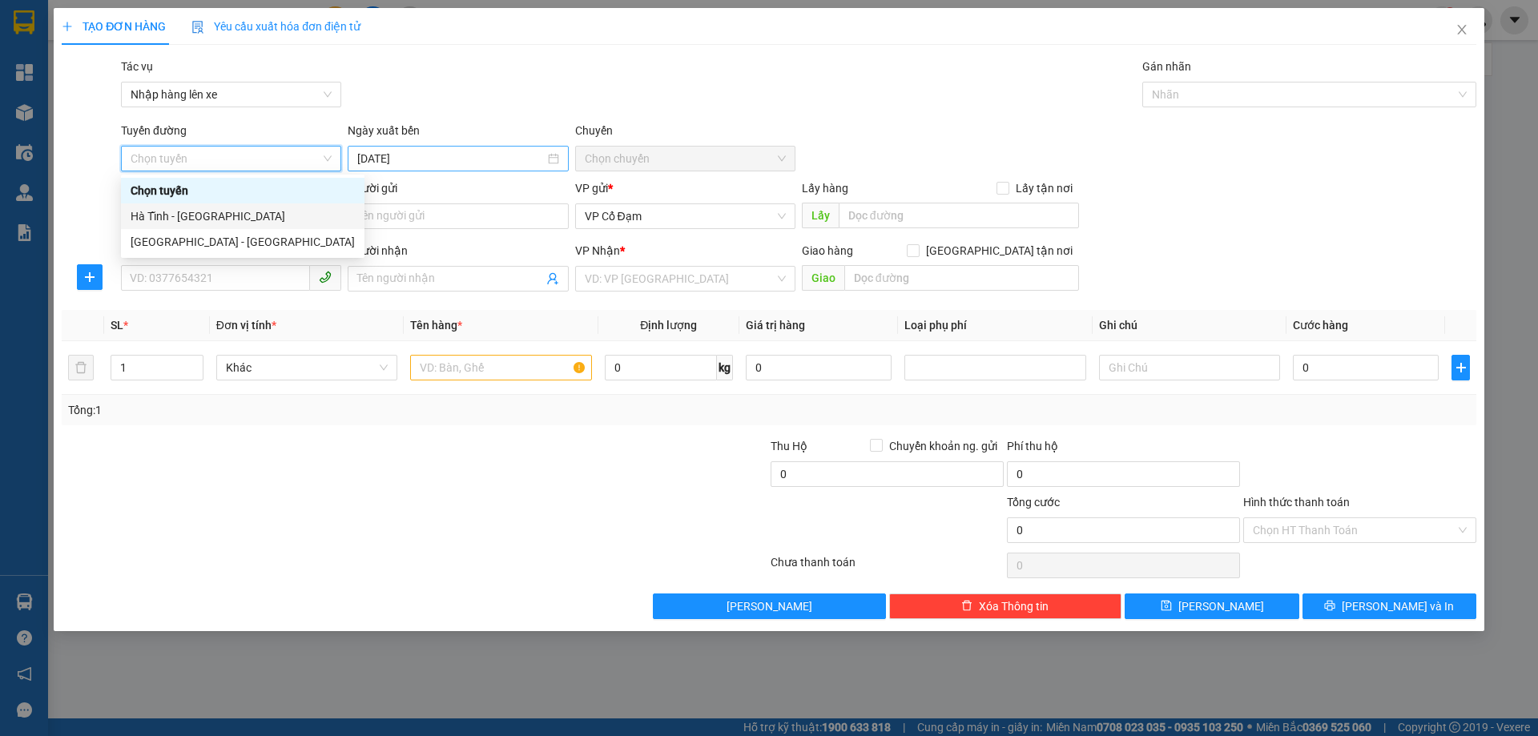
drag, startPoint x: 274, startPoint y: 212, endPoint x: 531, endPoint y: 164, distance: 261.6
click at [288, 210] on div "Hà Tĩnh - [GEOGRAPHIC_DATA]" at bounding box center [243, 216] width 224 height 18
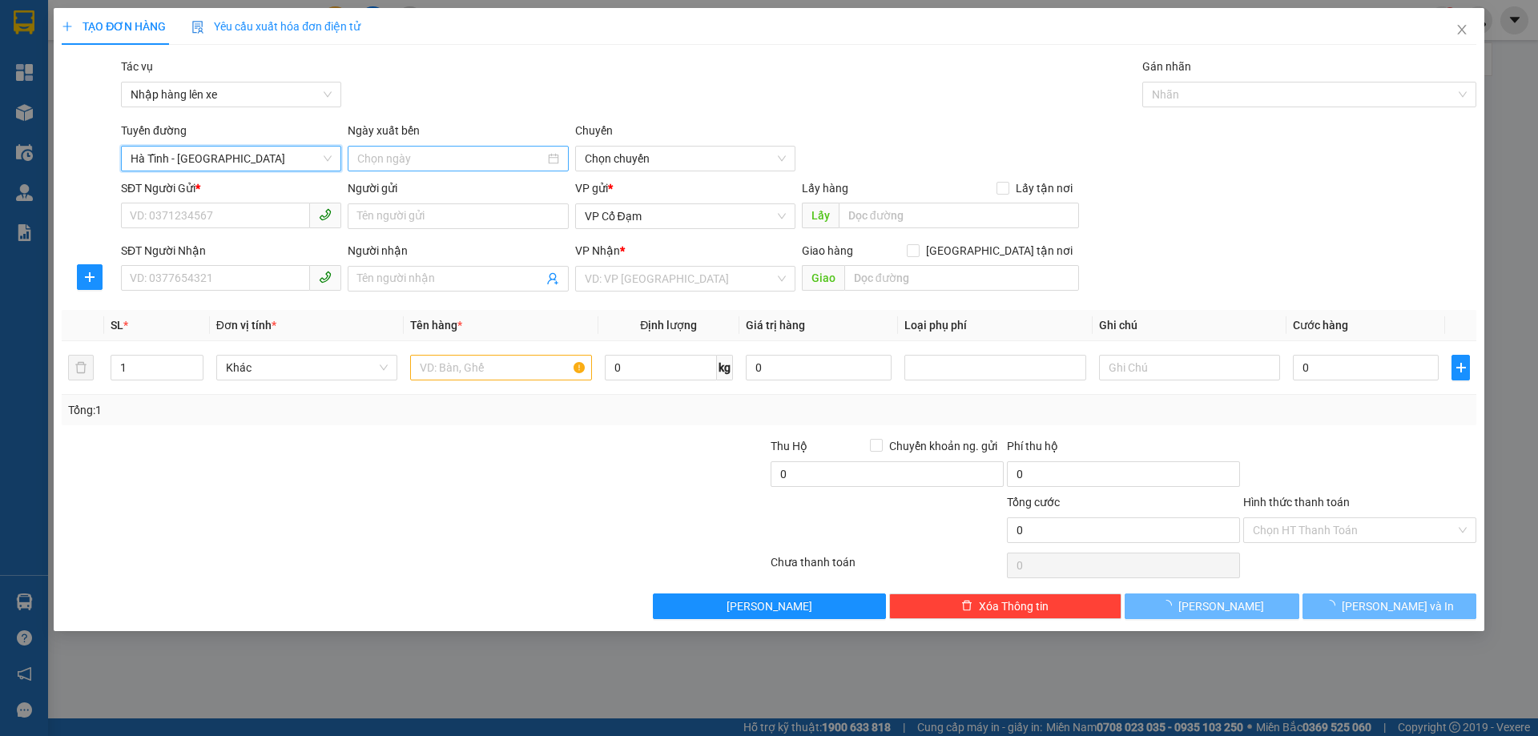
type input "[DATE]"
click at [646, 161] on span "06:00 - 38H-048.28" at bounding box center [685, 159] width 201 height 24
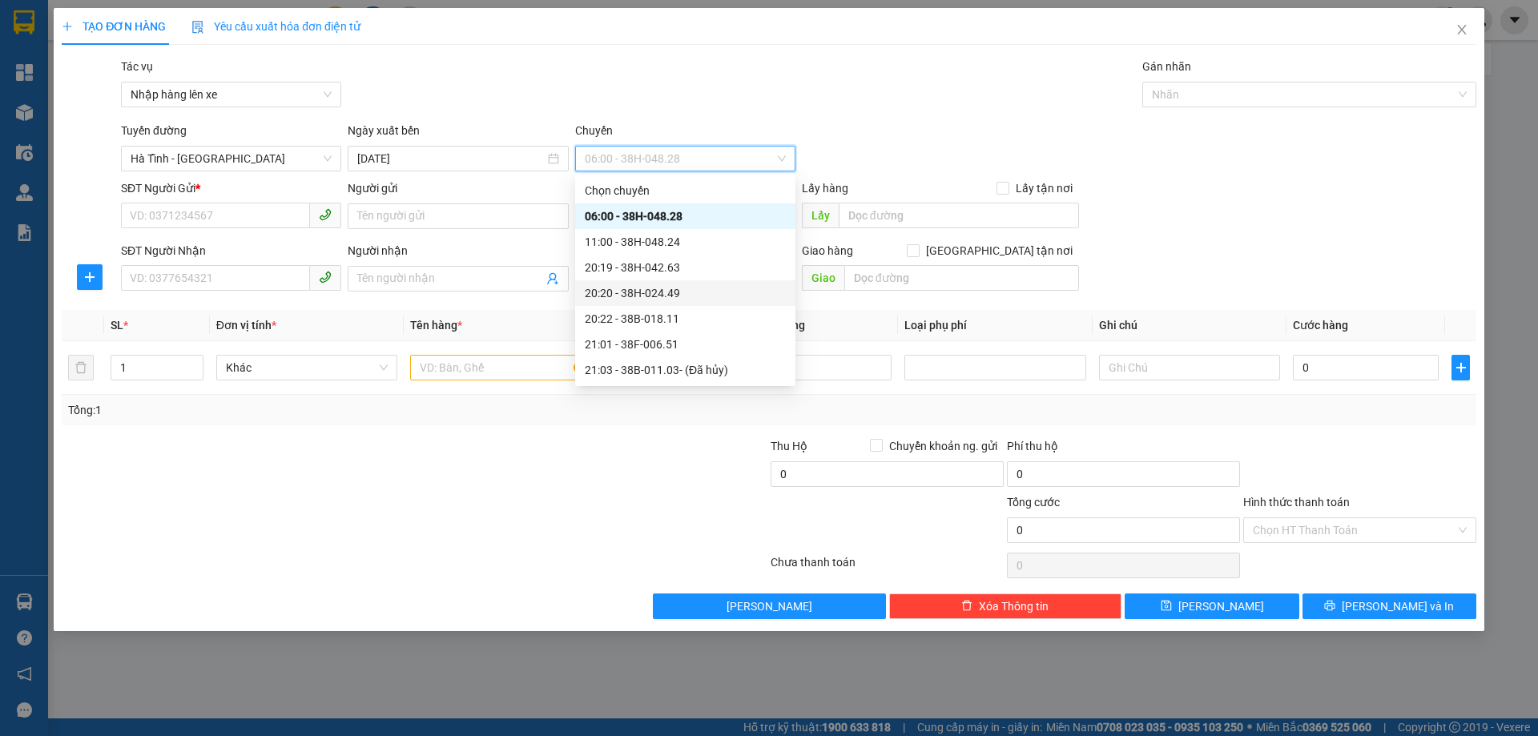
click at [683, 289] on div "20:20 - 38H-024.49" at bounding box center [685, 293] width 201 height 18
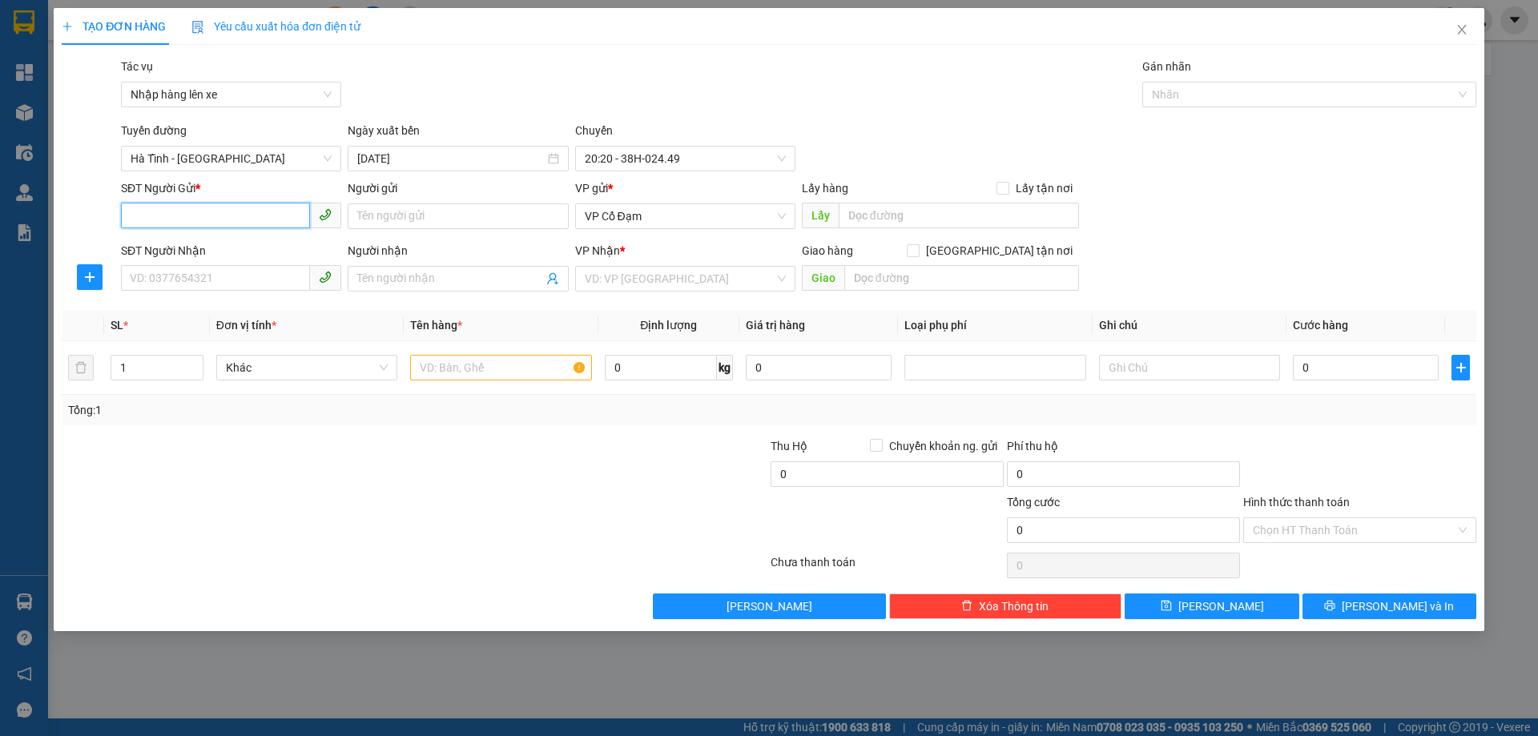
click at [236, 208] on input "SĐT Người Gửi *" at bounding box center [215, 216] width 189 height 26
paste input "0989347156"
click at [613, 218] on span "VP Cổ Đạm" at bounding box center [685, 216] width 201 height 24
type input "0989347156"
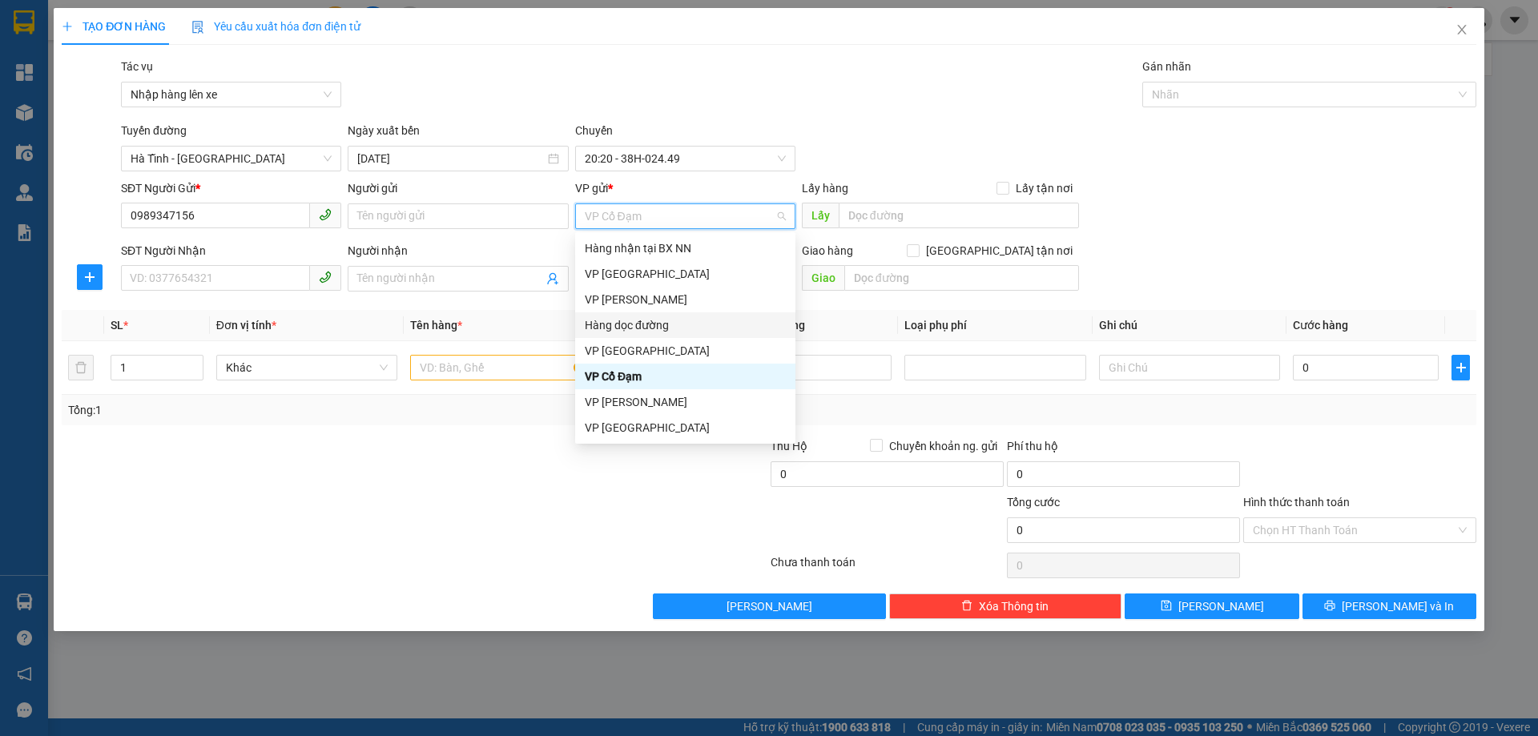
drag, startPoint x: 641, startPoint y: 303, endPoint x: 670, endPoint y: 323, distance: 35.1
click at [670, 323] on div "Hàng nhận tại BX NN VP Mỹ Đình VP Hoàng Liệt Hàng dọc đường VP [GEOGRAPHIC_DATA…" at bounding box center [685, 364] width 220 height 256
click at [663, 321] on div "Hàng dọc đường" at bounding box center [685, 325] width 201 height 18
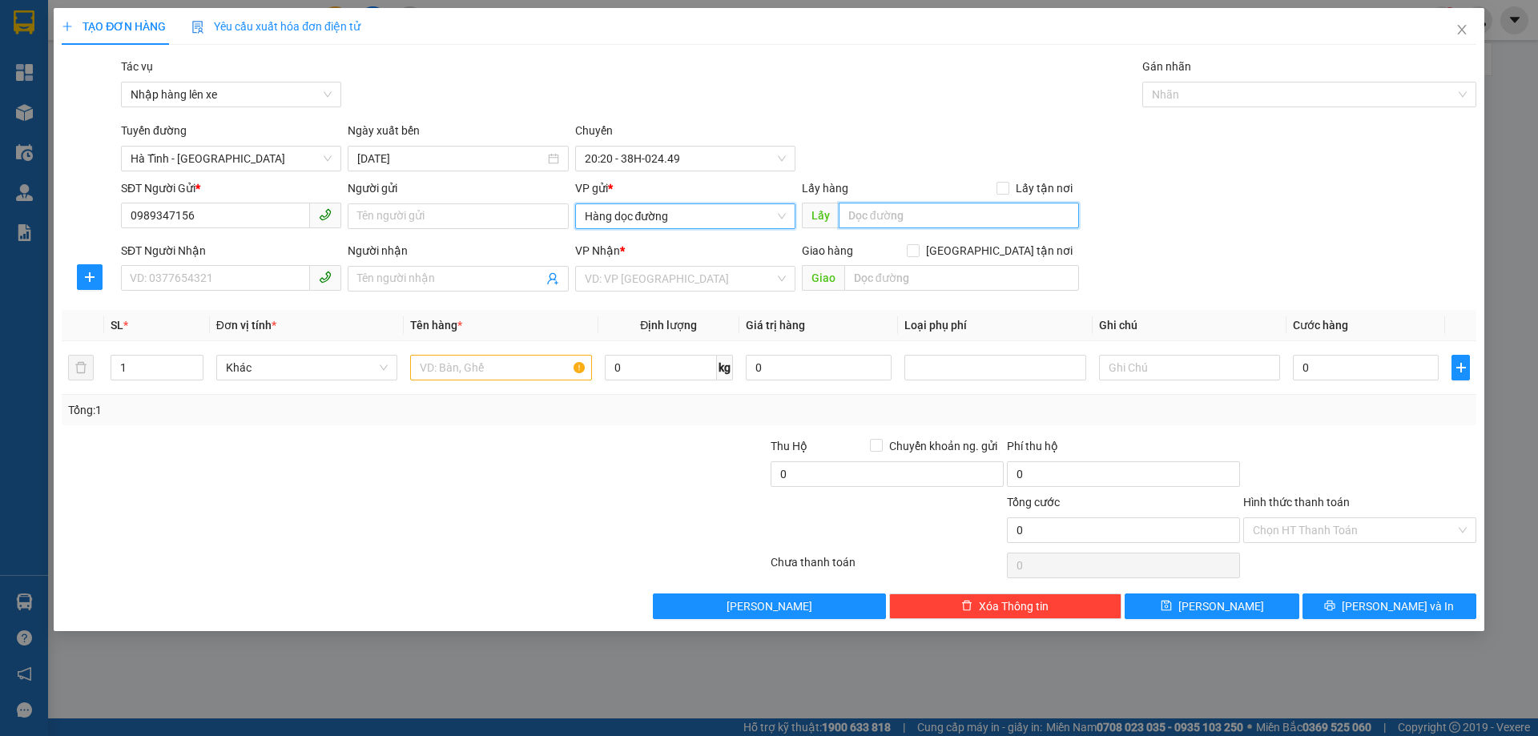
click at [856, 211] on input "text" at bounding box center [959, 216] width 240 height 26
type input "[PERSON_NAME]"
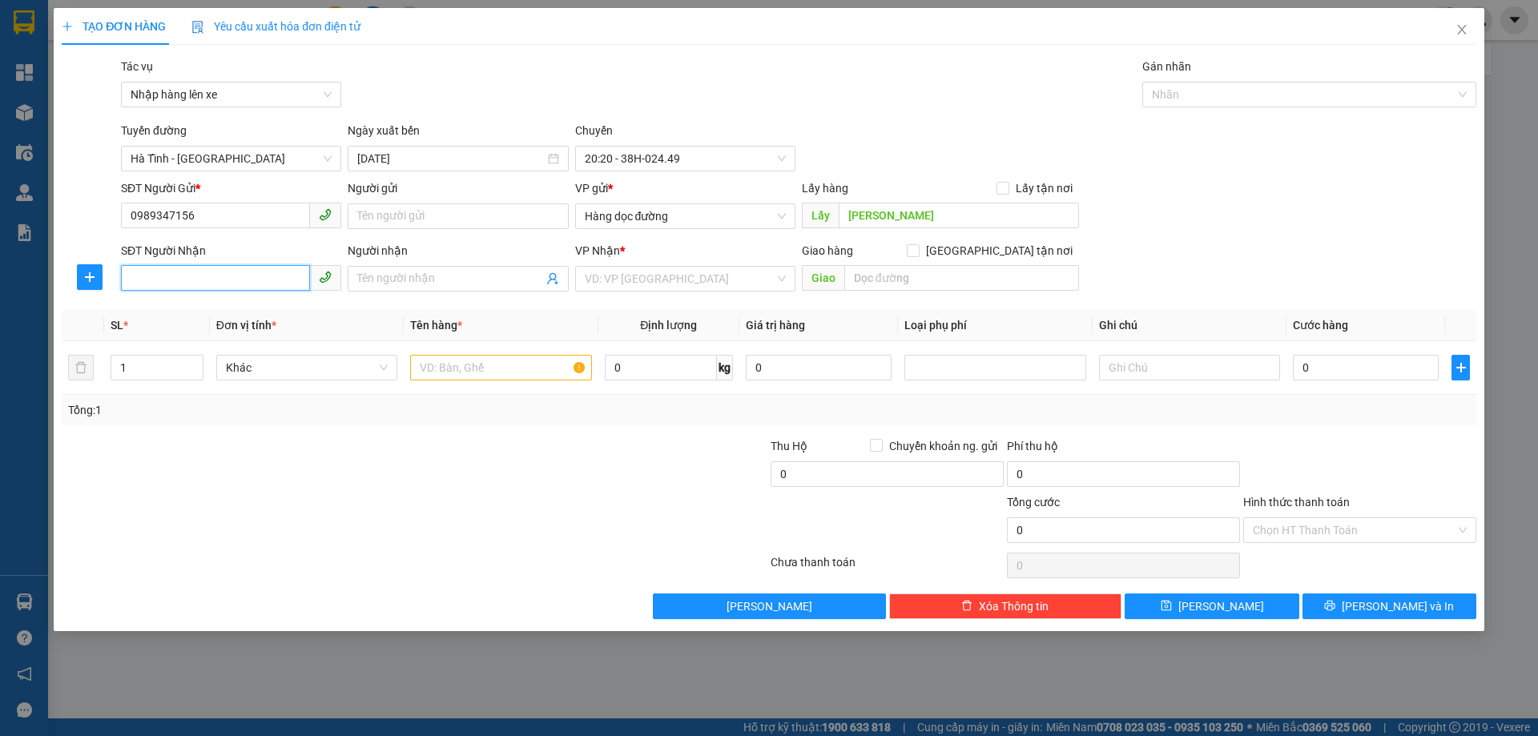
click at [187, 278] on input "SĐT Người Nhận" at bounding box center [215, 278] width 189 height 26
paste input "0972125043"
type input "0972125043"
click at [606, 273] on input "search" at bounding box center [680, 279] width 190 height 24
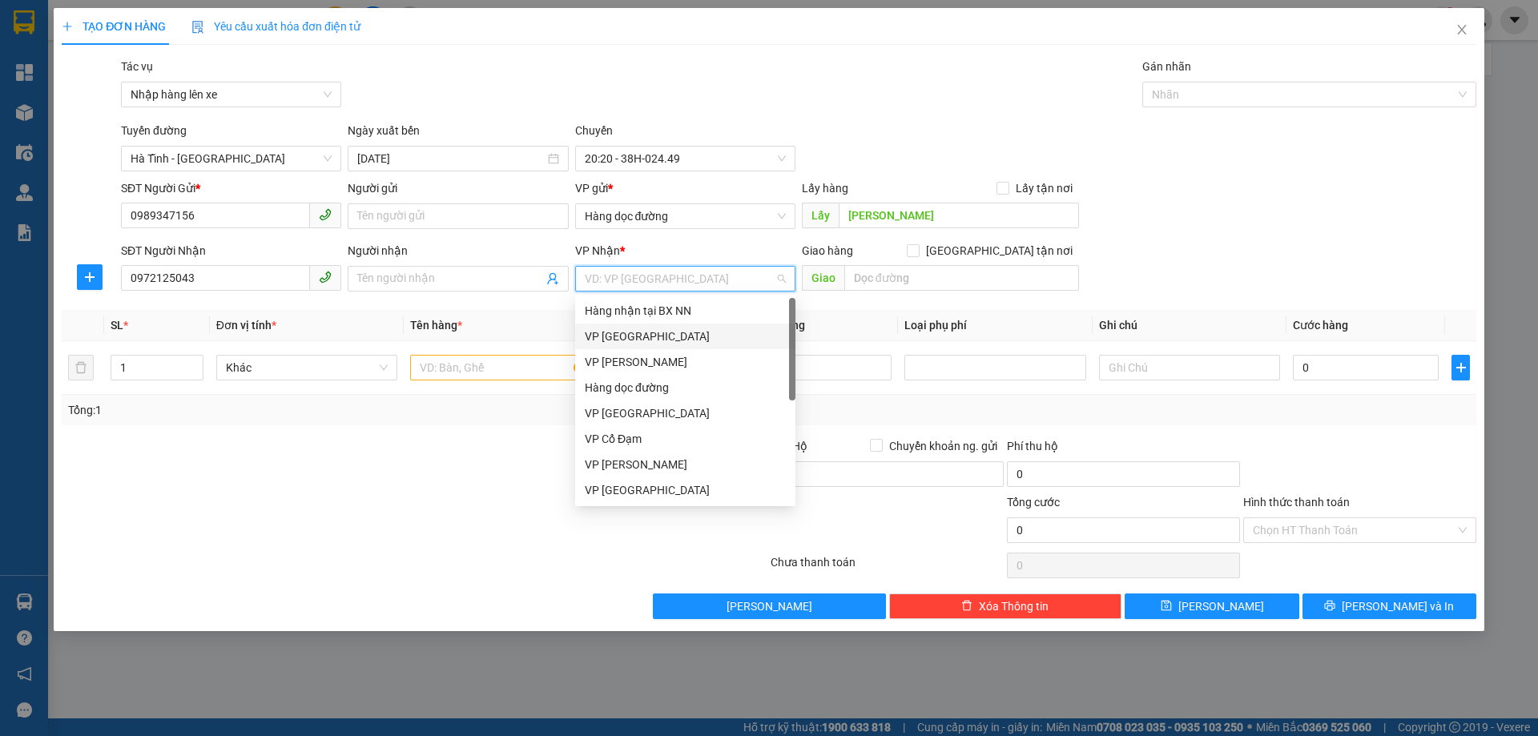
click at [630, 344] on div "VP [GEOGRAPHIC_DATA]" at bounding box center [685, 337] width 201 height 18
click at [642, 340] on div "VP [GEOGRAPHIC_DATA]" at bounding box center [685, 337] width 201 height 18
click at [487, 365] on input "text" at bounding box center [500, 368] width 181 height 26
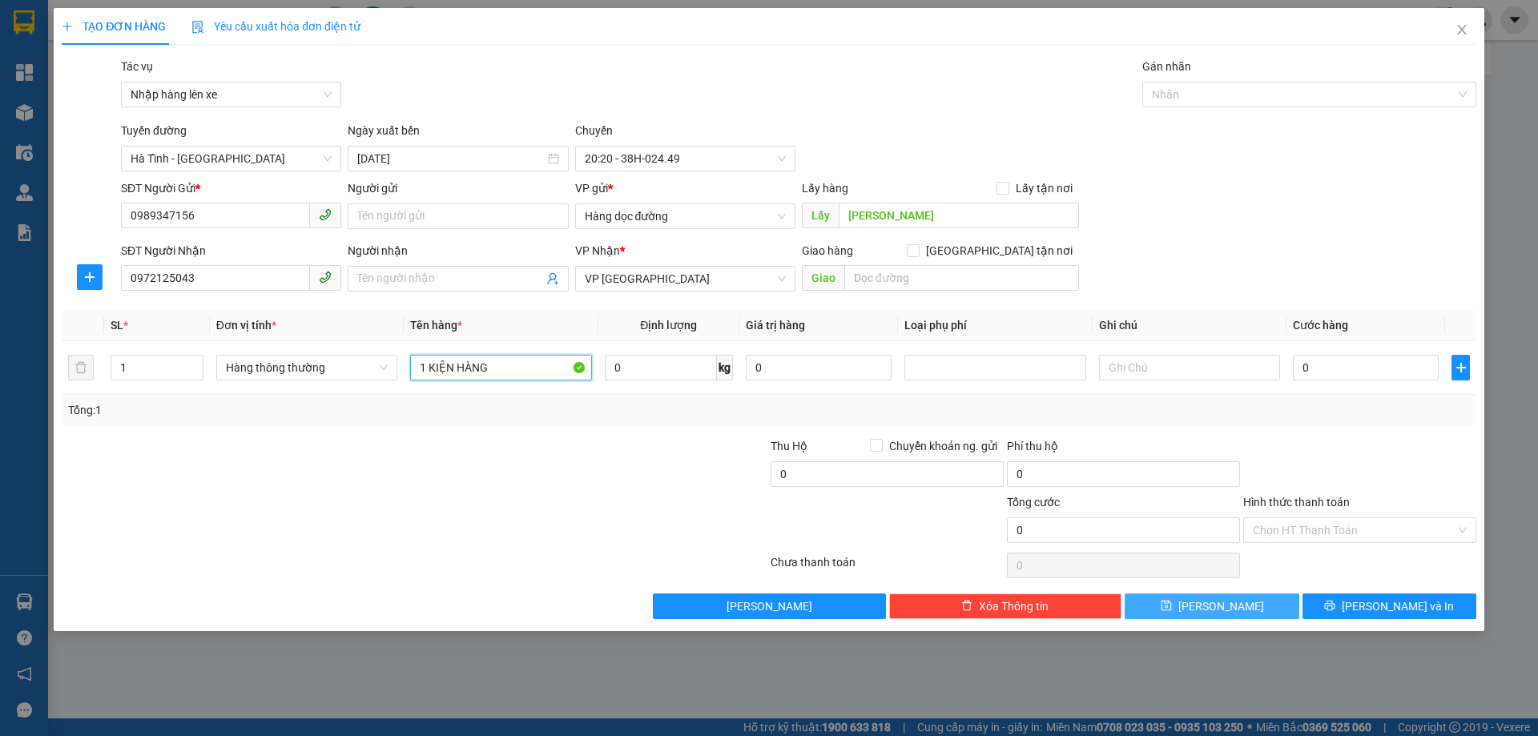
type input "1 KIỆN HÀNG"
click at [1210, 605] on button "[PERSON_NAME]" at bounding box center [1212, 607] width 174 height 26
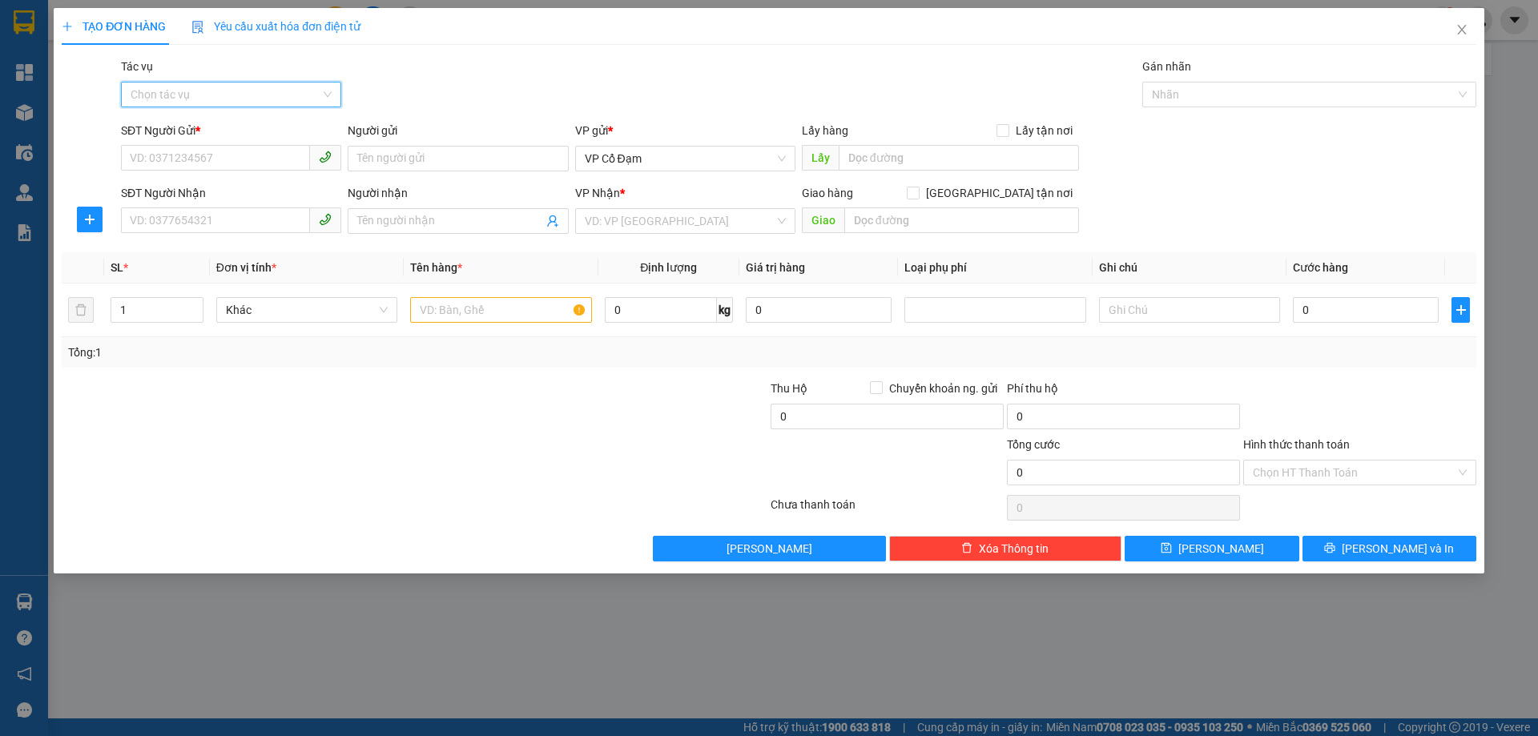
click at [310, 91] on input "Tác vụ" at bounding box center [226, 95] width 190 height 24
click at [259, 127] on div "Nhập hàng lên xe" at bounding box center [231, 127] width 201 height 18
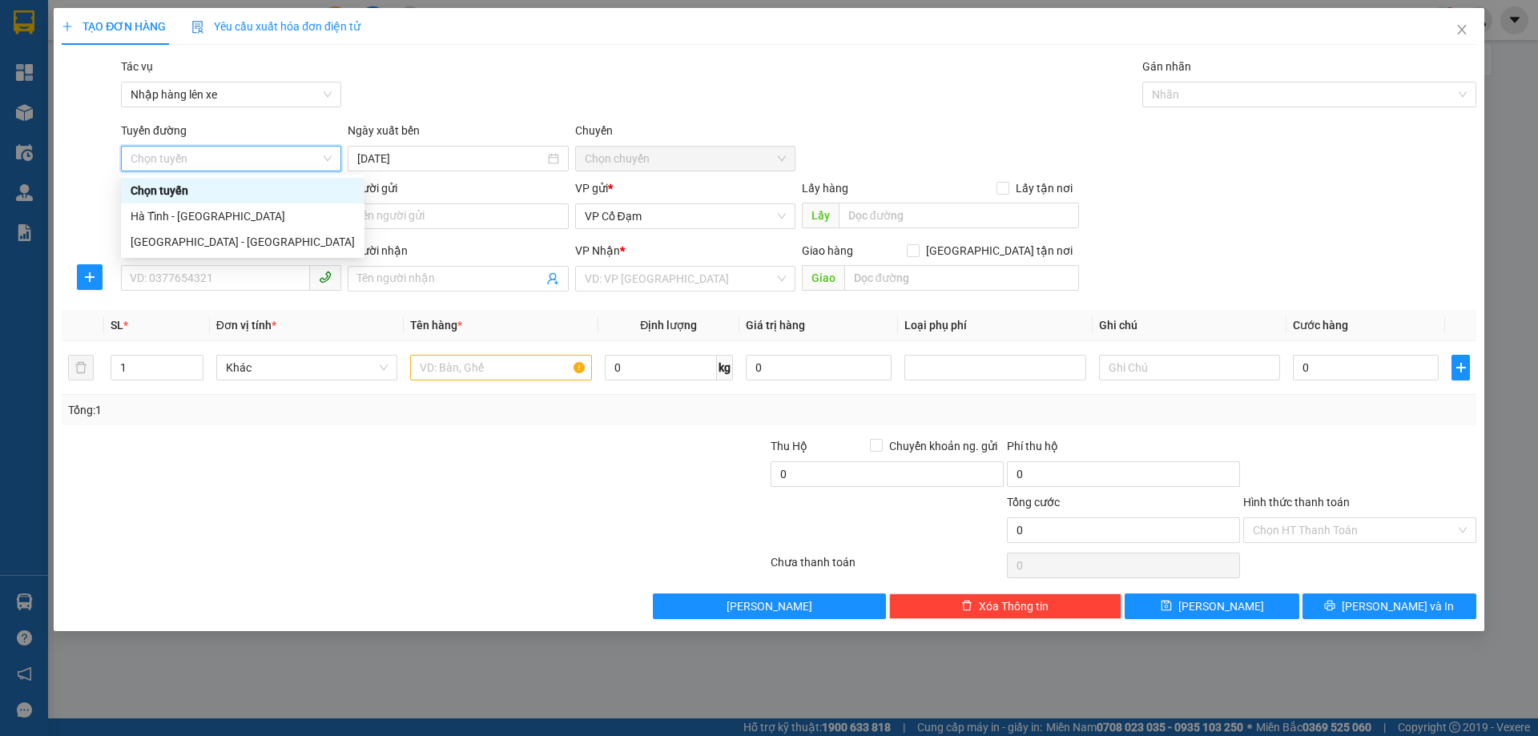
click at [609, 165] on span "Chọn chuyến" at bounding box center [685, 159] width 201 height 24
click at [207, 216] on div "Hà Tĩnh - [GEOGRAPHIC_DATA]" at bounding box center [243, 216] width 224 height 18
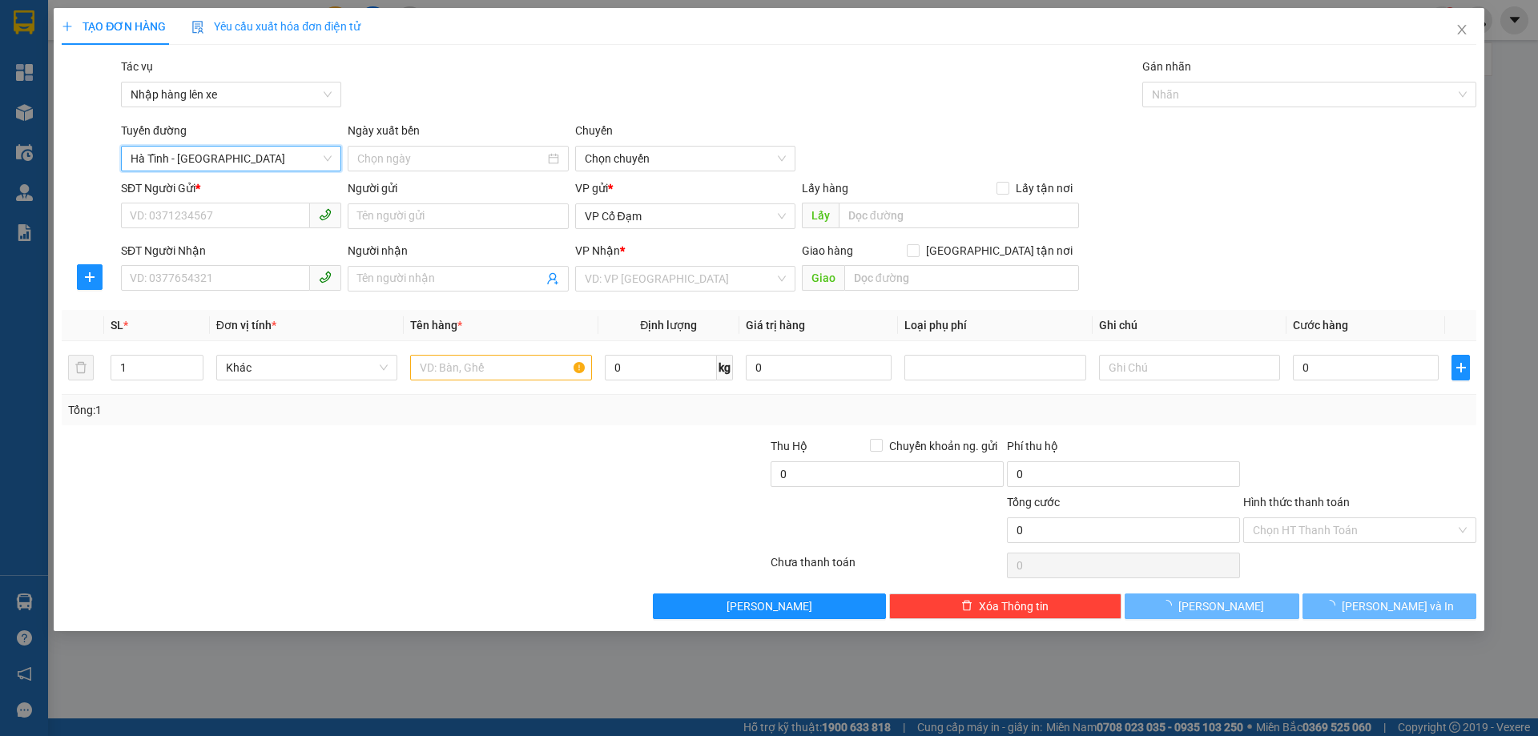
type input "[DATE]"
click at [620, 160] on span "06:00 - 38H-048.28" at bounding box center [685, 159] width 201 height 24
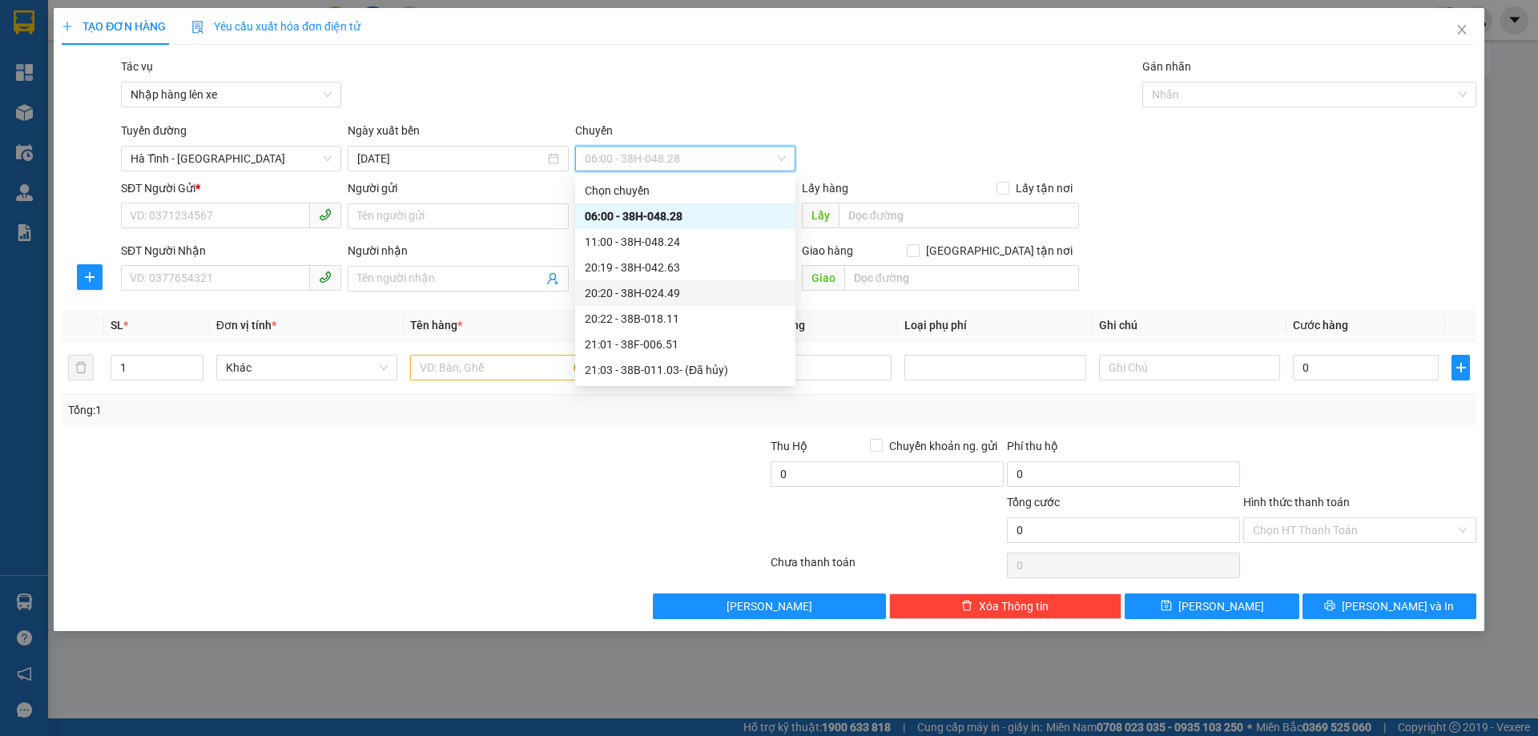
click at [668, 288] on div "20:20 - 38H-024.49" at bounding box center [685, 293] width 201 height 18
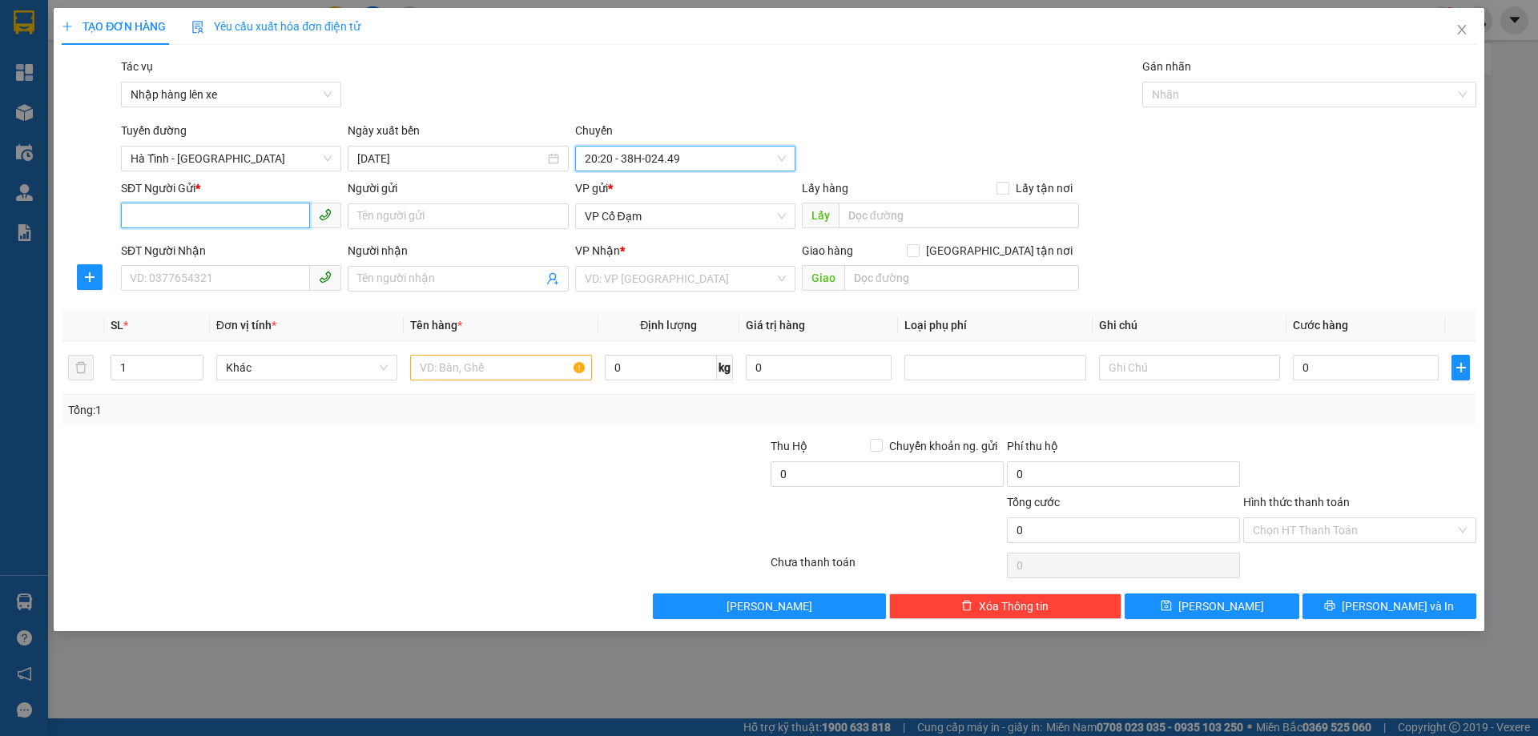
click at [197, 213] on input "SĐT Người Gửi *" at bounding box center [215, 216] width 189 height 26
paste input "0395390002"
click at [651, 222] on span "VP Cổ Đạm" at bounding box center [685, 216] width 201 height 24
type input "0395390002"
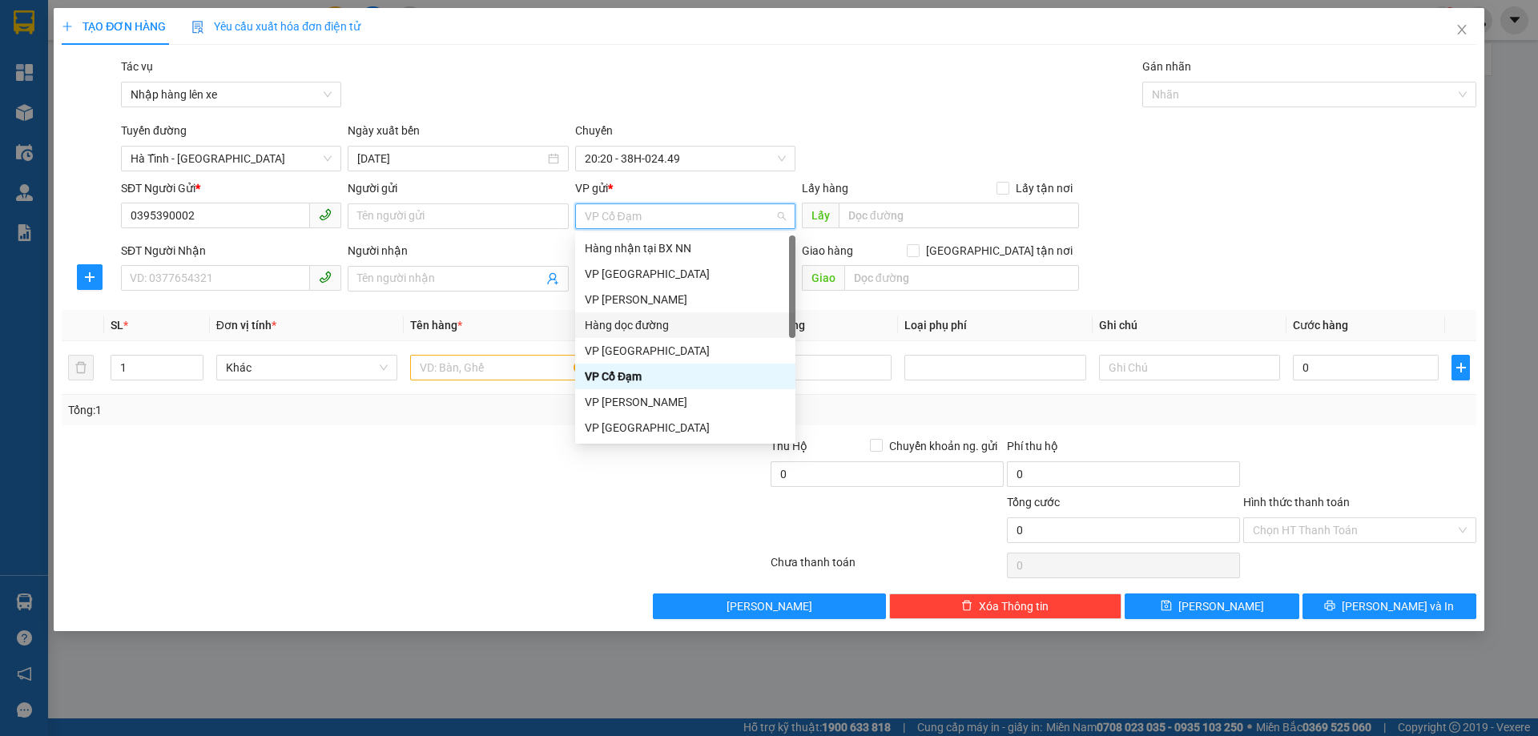
click at [650, 322] on div "Hàng dọc đường" at bounding box center [685, 325] width 201 height 18
click at [700, 325] on div "Hàng dọc đường" at bounding box center [685, 325] width 201 height 18
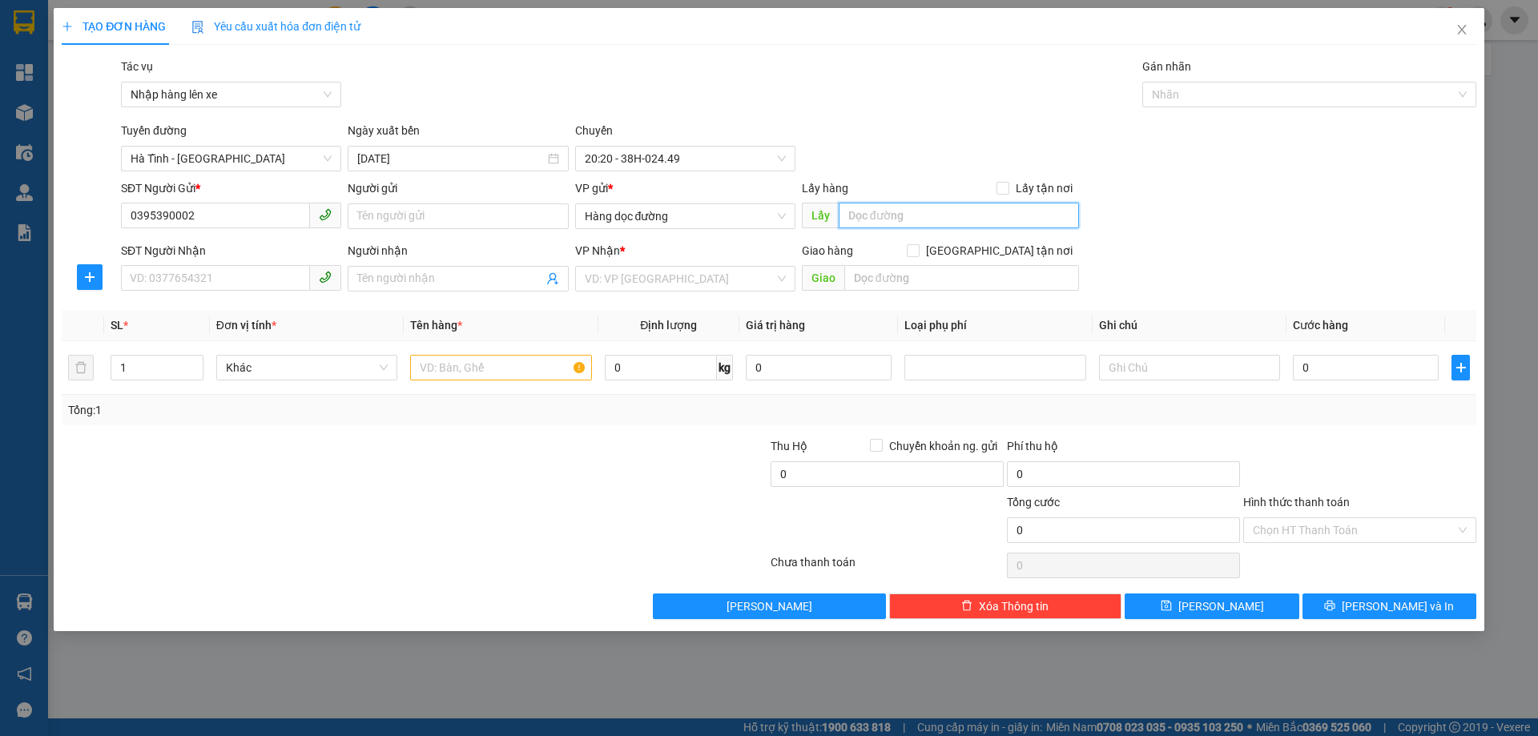
click at [961, 216] on input "text" at bounding box center [959, 216] width 240 height 26
type input "HẬU LỘC"
click at [161, 272] on input "SĐT Người Nhận" at bounding box center [215, 278] width 189 height 26
click at [239, 273] on input "SĐT Người Nhận" at bounding box center [215, 278] width 189 height 26
paste input "0353233159"
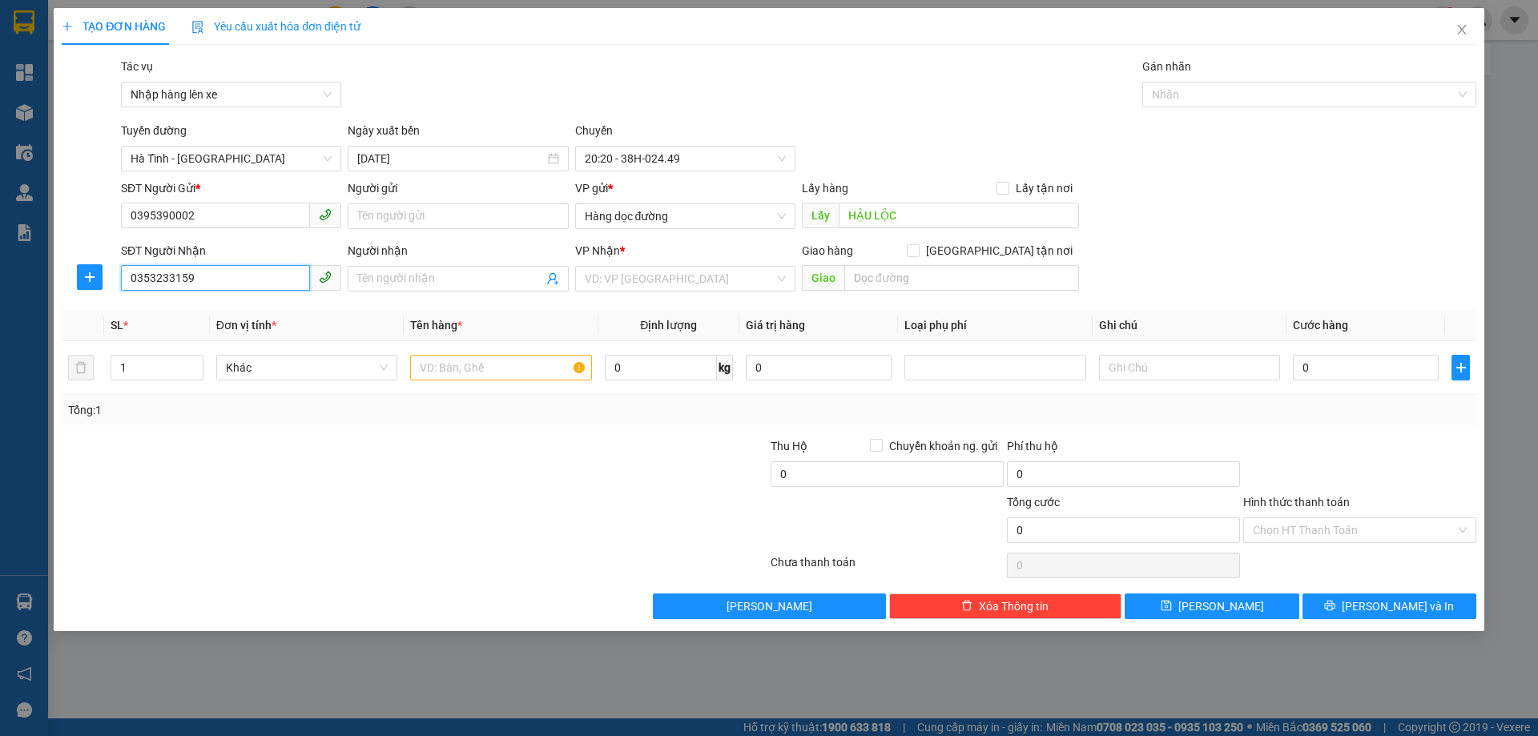
type input "0353233159"
click at [657, 276] on input "search" at bounding box center [680, 279] width 190 height 24
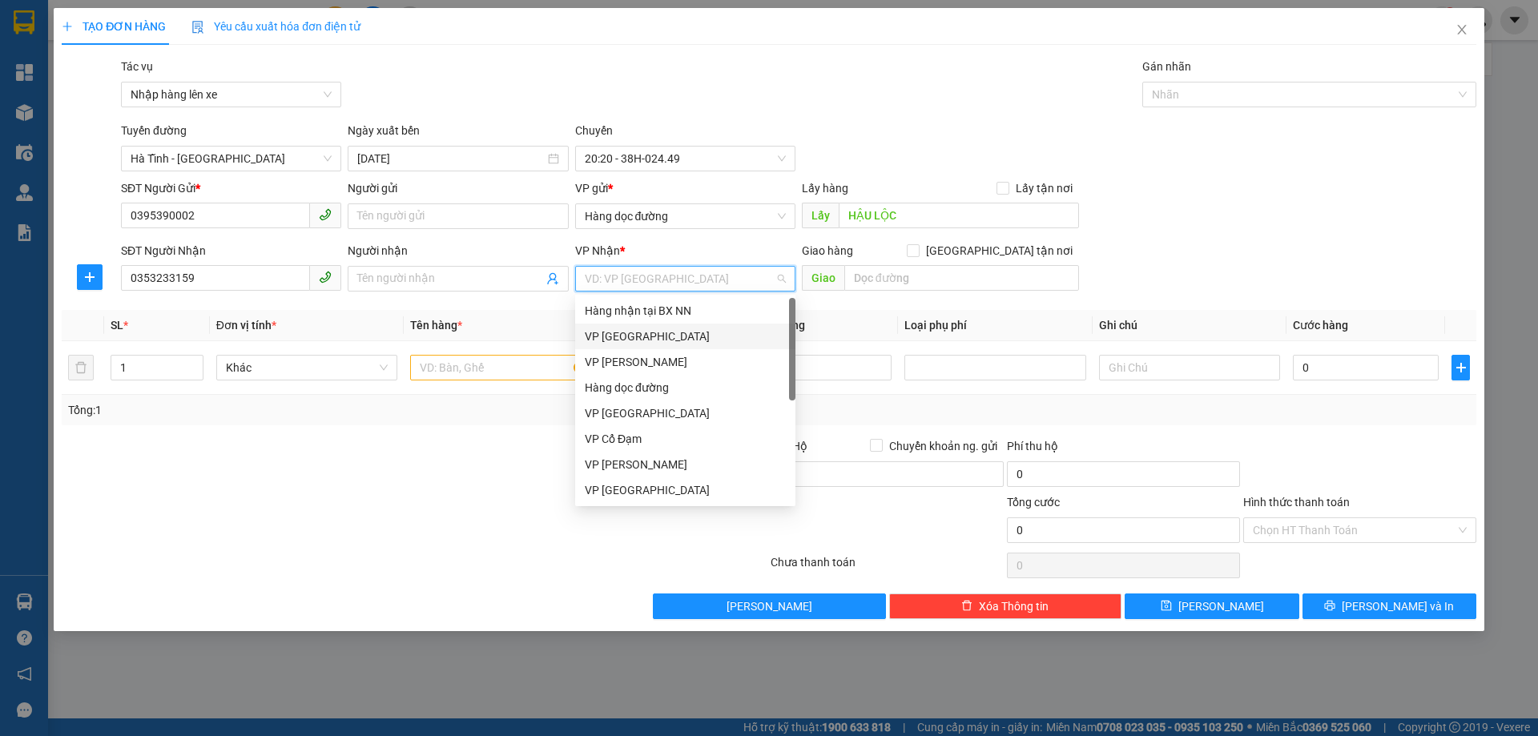
click at [626, 339] on div "VP [GEOGRAPHIC_DATA]" at bounding box center [685, 337] width 201 height 18
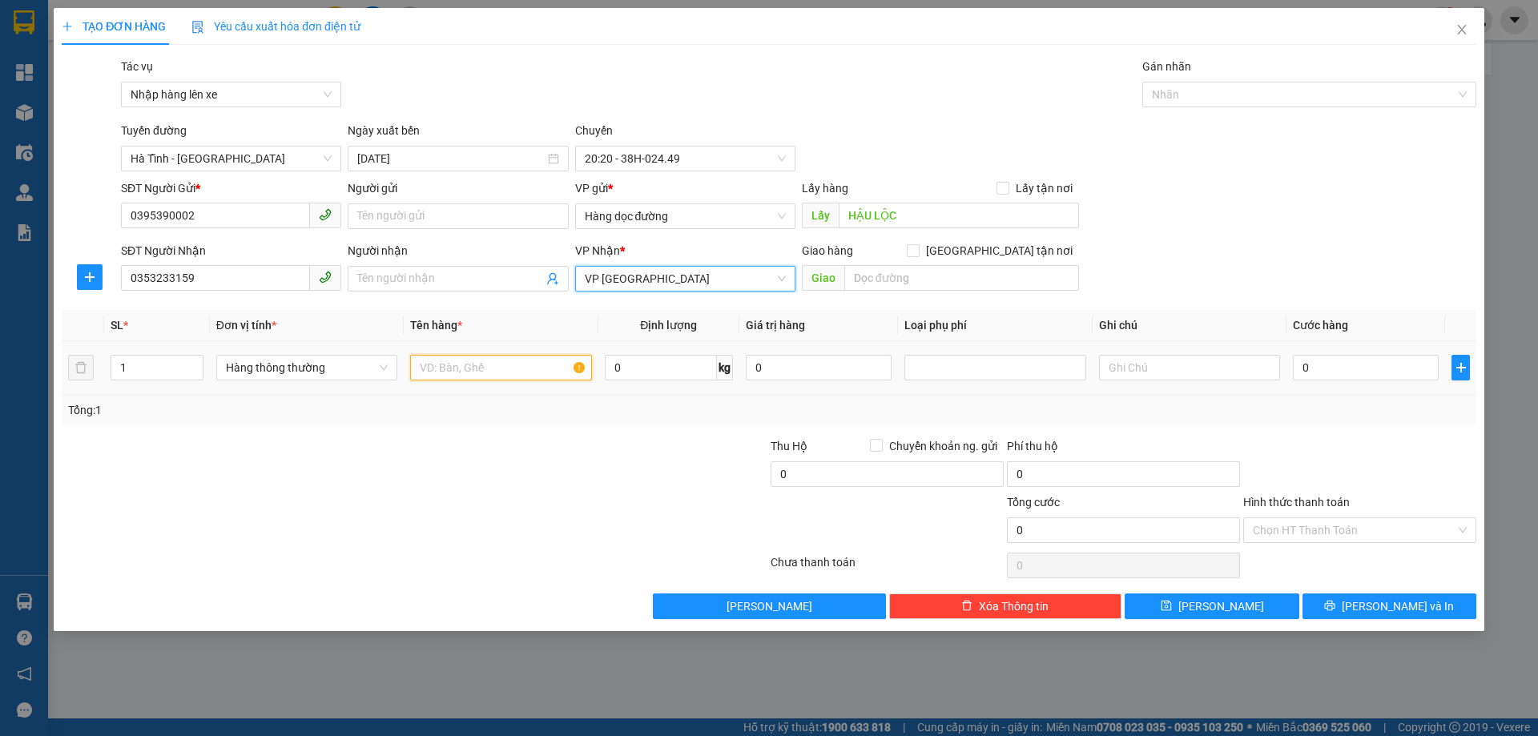
click at [506, 375] on input "text" at bounding box center [500, 368] width 181 height 26
click at [462, 367] on input "text" at bounding box center [500, 368] width 181 height 26
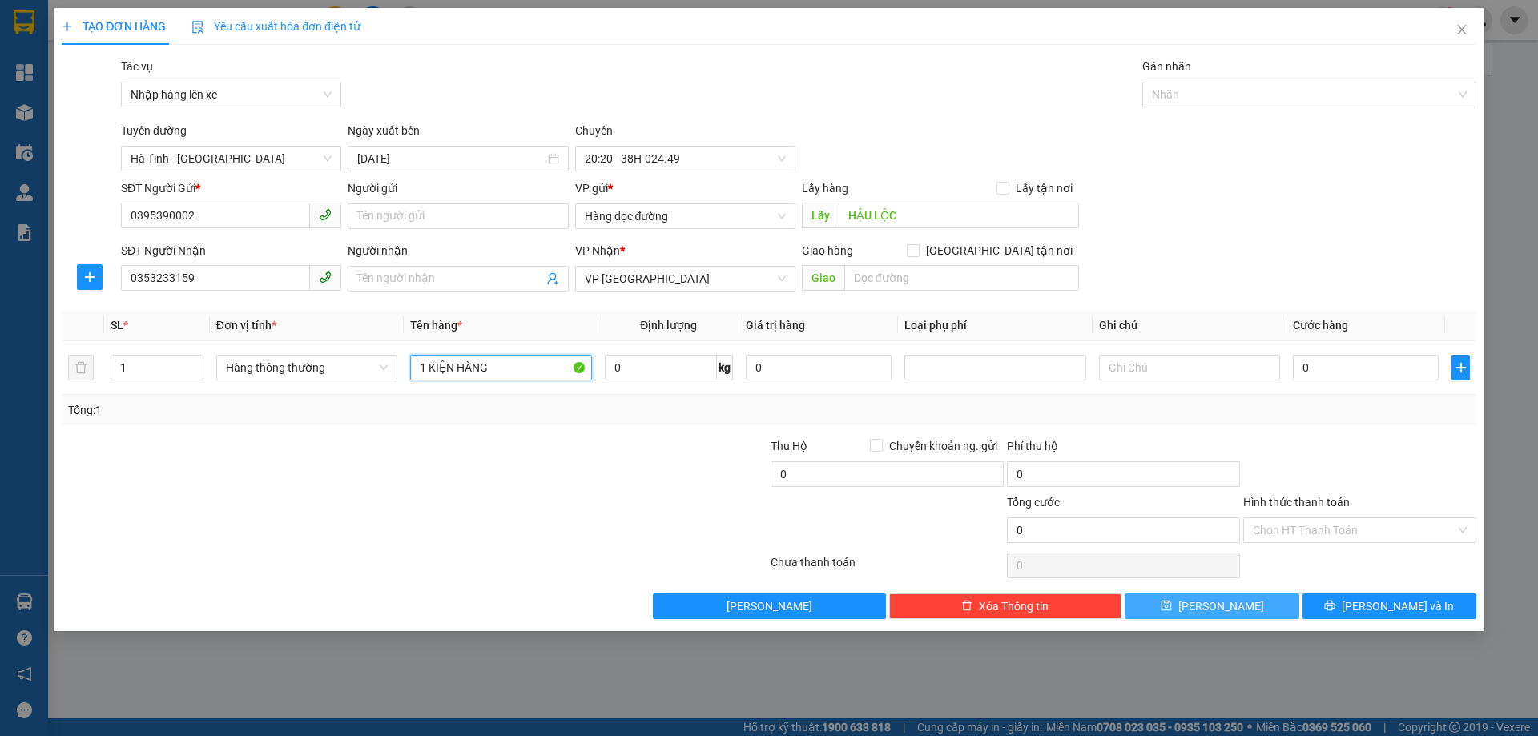
type input "1 KIỆN HÀNG"
click at [1169, 603] on button "[PERSON_NAME]" at bounding box center [1212, 607] width 174 height 26
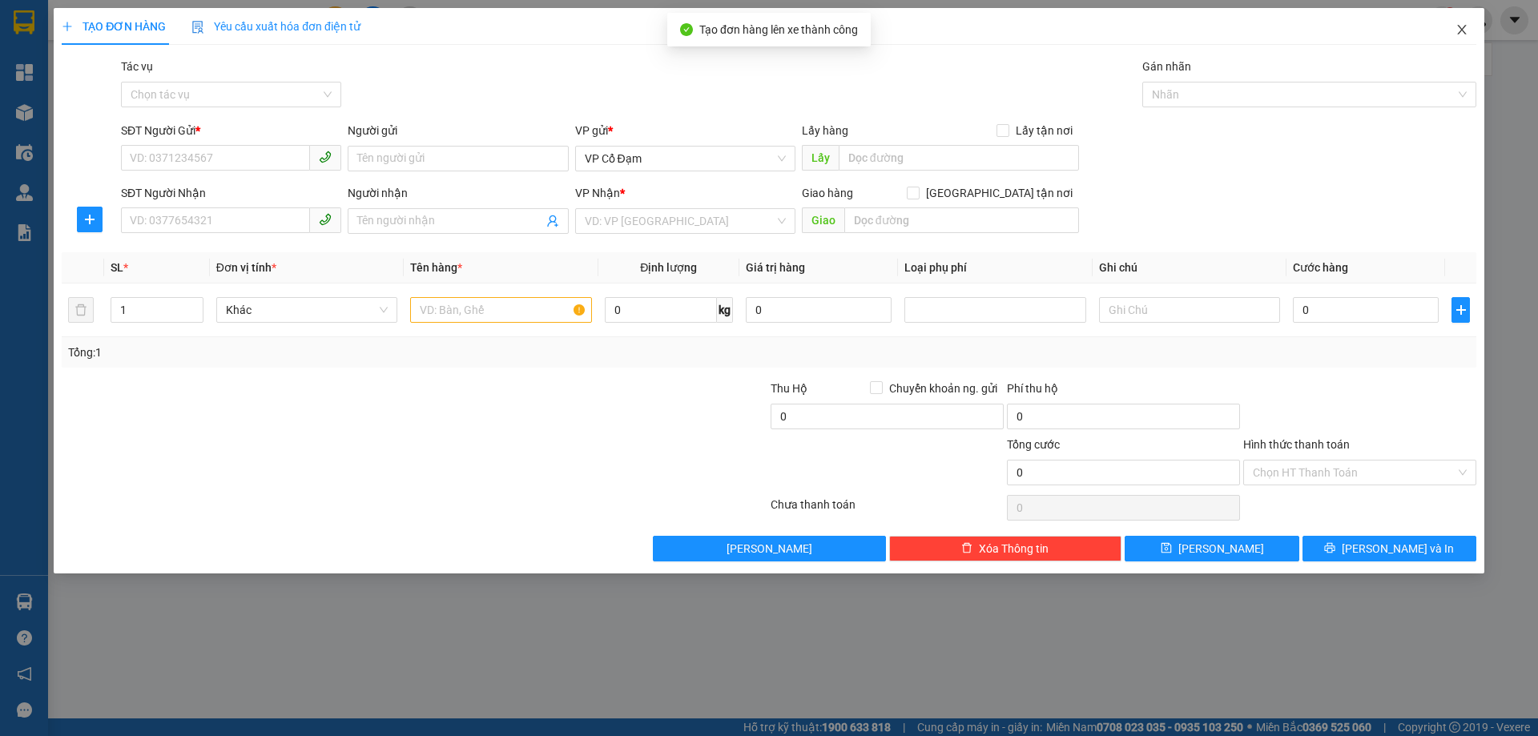
click at [1467, 28] on icon "close" at bounding box center [1462, 29] width 13 height 13
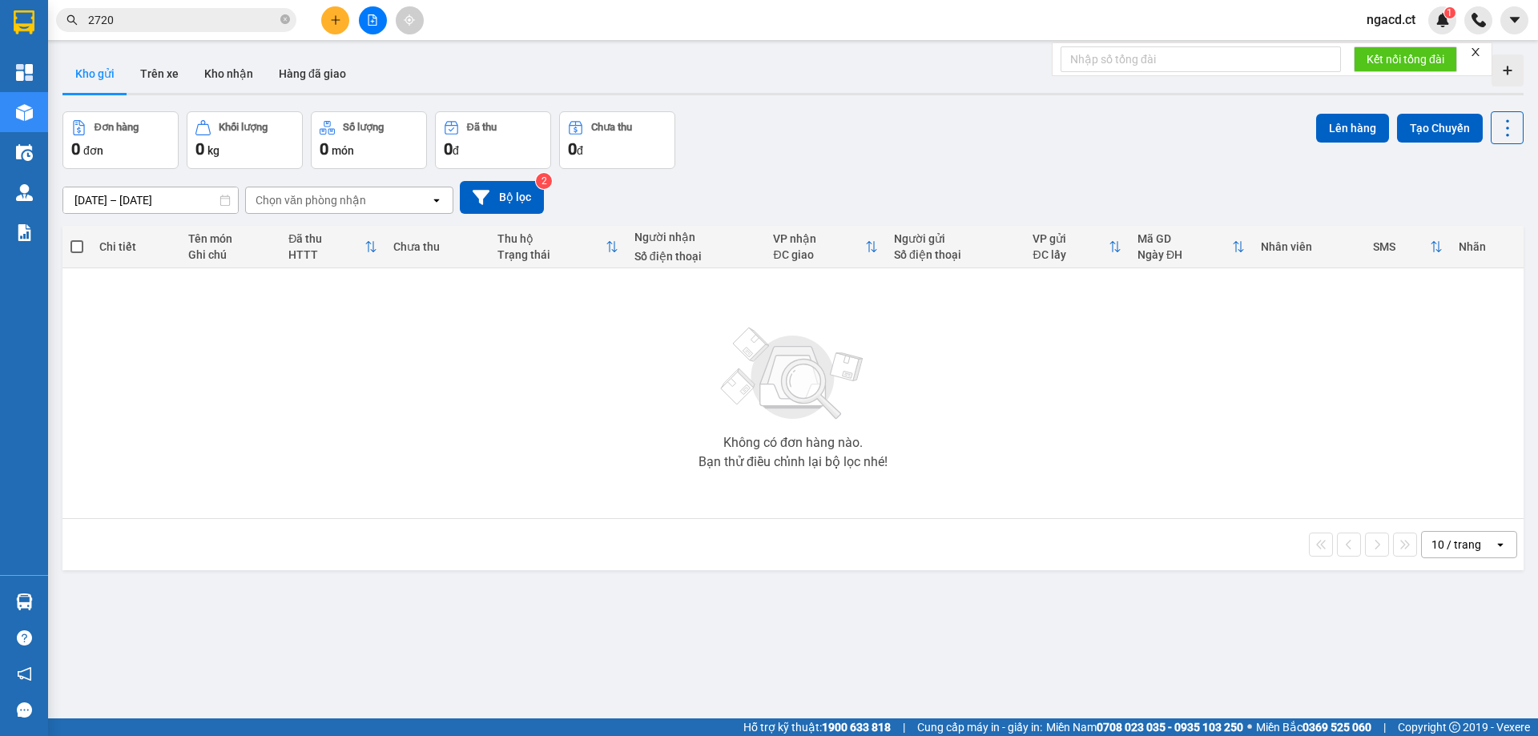
click at [727, 181] on div "[DATE] – [DATE] Press the down arrow key to interact with the calendar and sele…" at bounding box center [792, 197] width 1461 height 33
click at [1394, 17] on span "ngacd.ct" at bounding box center [1391, 20] width 75 height 20
click at [1402, 54] on span "Đăng xuất" at bounding box center [1412, 50] width 67 height 18
